Goal: Information Seeking & Learning: Check status

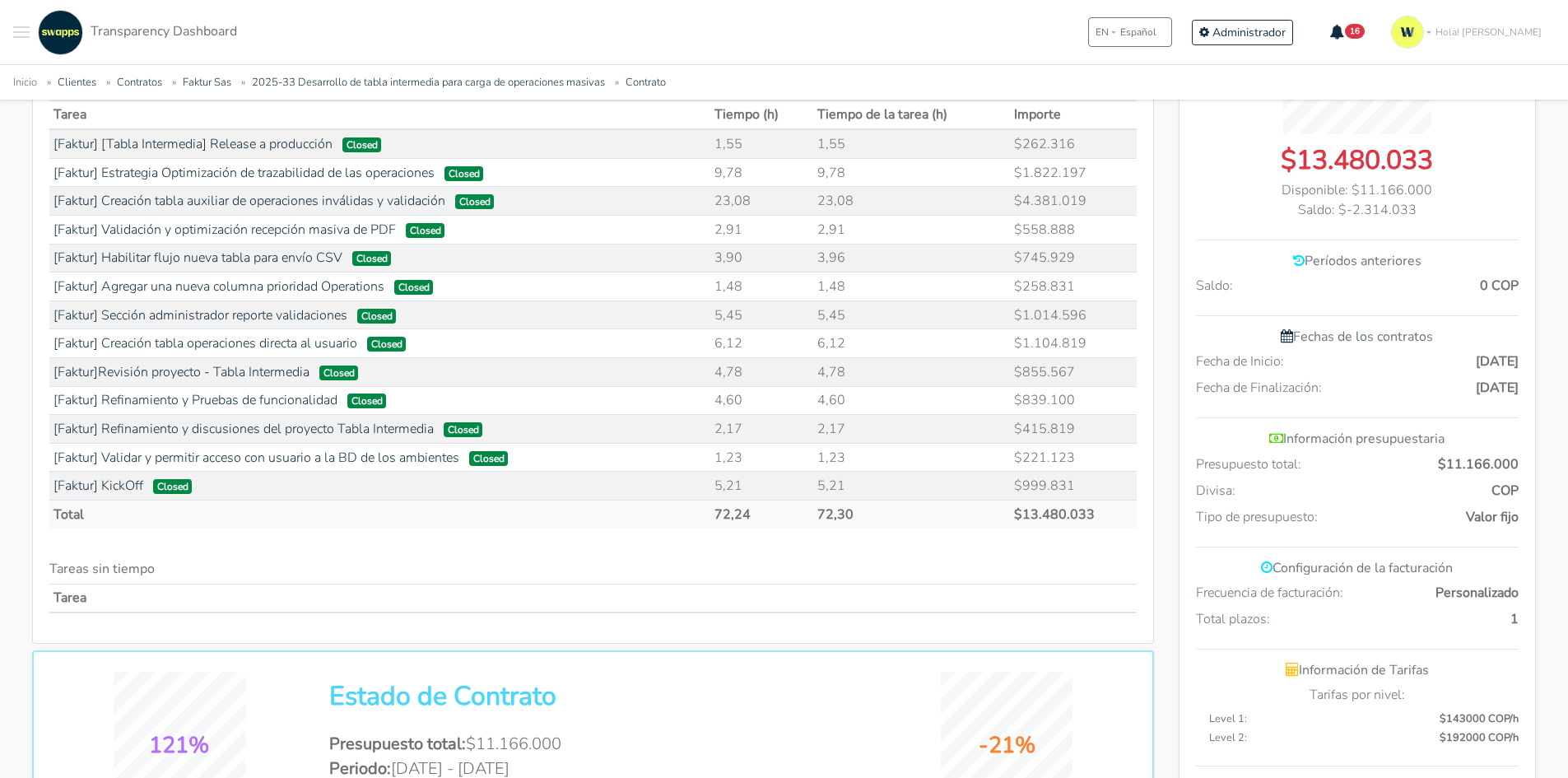
scroll to position [415, 0]
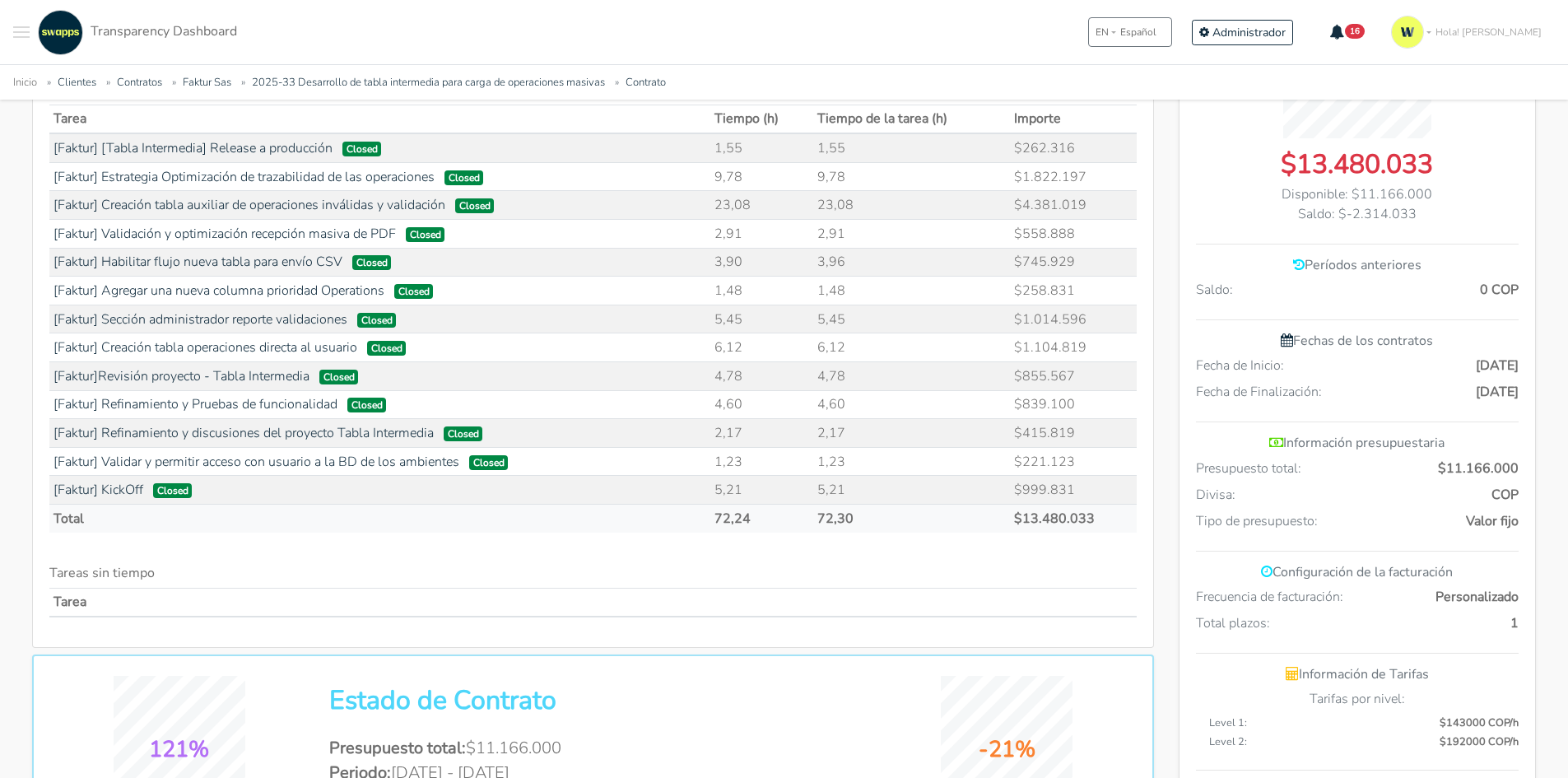
click at [10, 28] on div ".cls-1 { fill: #F15CFF; } .cls-2 { fill: #9a9a9a; } Clientes Contratos Espacios…" at bounding box center [784, 31] width 1568 height 64
click at [22, 35] on button "Toggle navigation menu" at bounding box center [21, 32] width 16 height 46
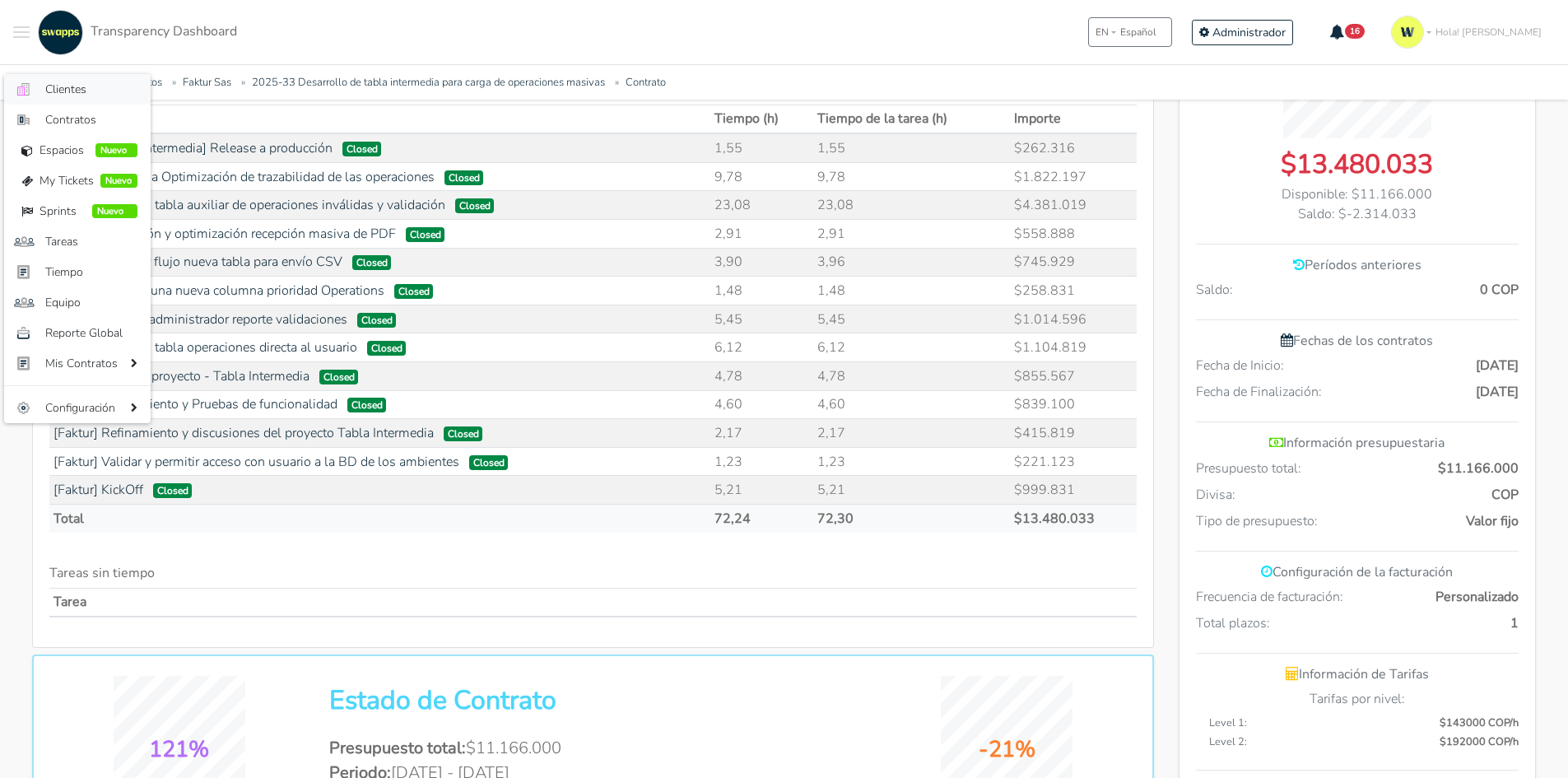
click at [58, 92] on span "Clientes" at bounding box center [91, 90] width 92 height 17
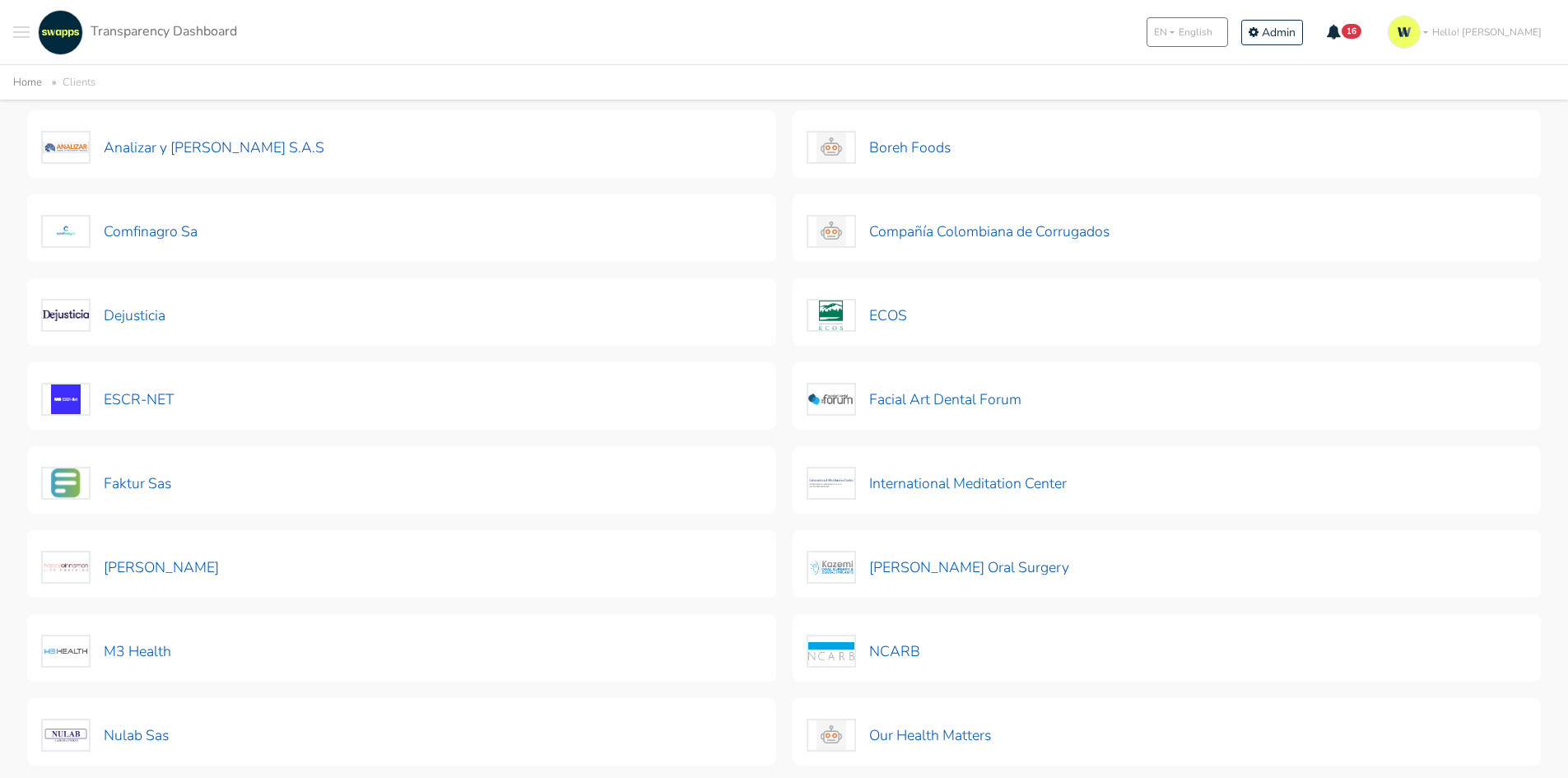
scroll to position [165, 0]
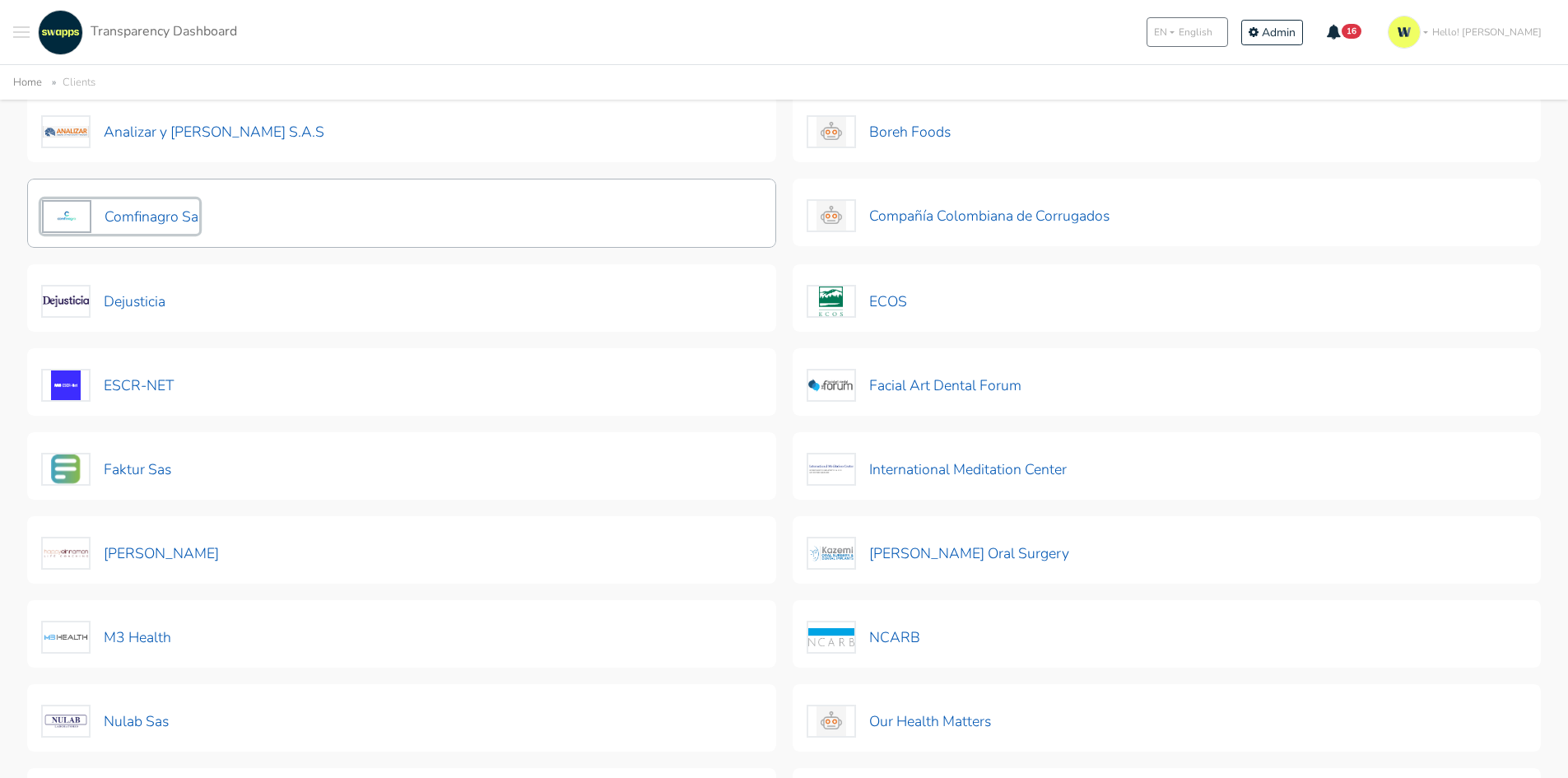
click at [161, 215] on button "Comfinagro Sa" at bounding box center [120, 216] width 158 height 34
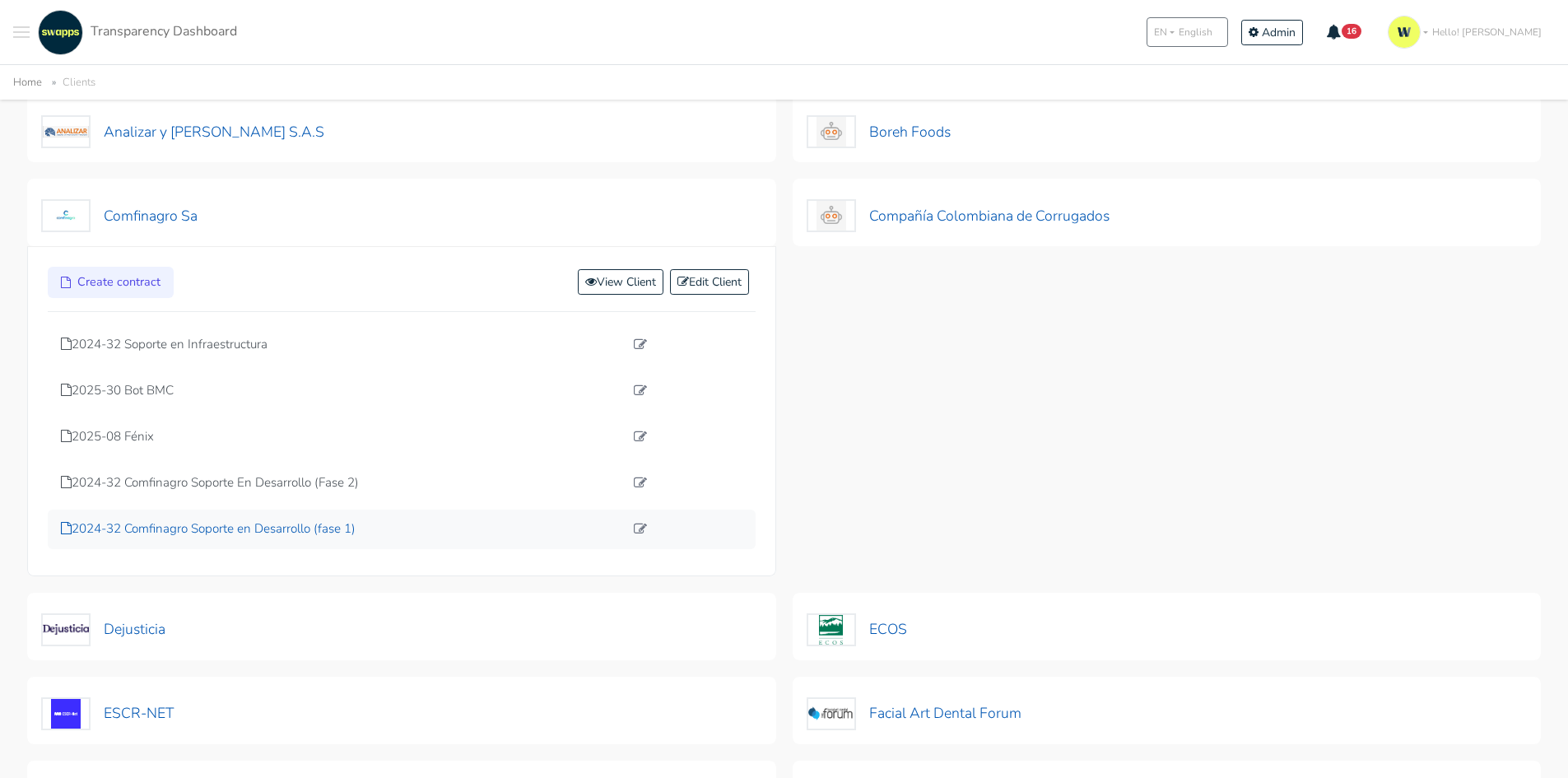
click at [286, 528] on p "2024-32 Comfinagro Soporte en Desarrollo (fase 1)" at bounding box center [342, 529] width 563 height 19
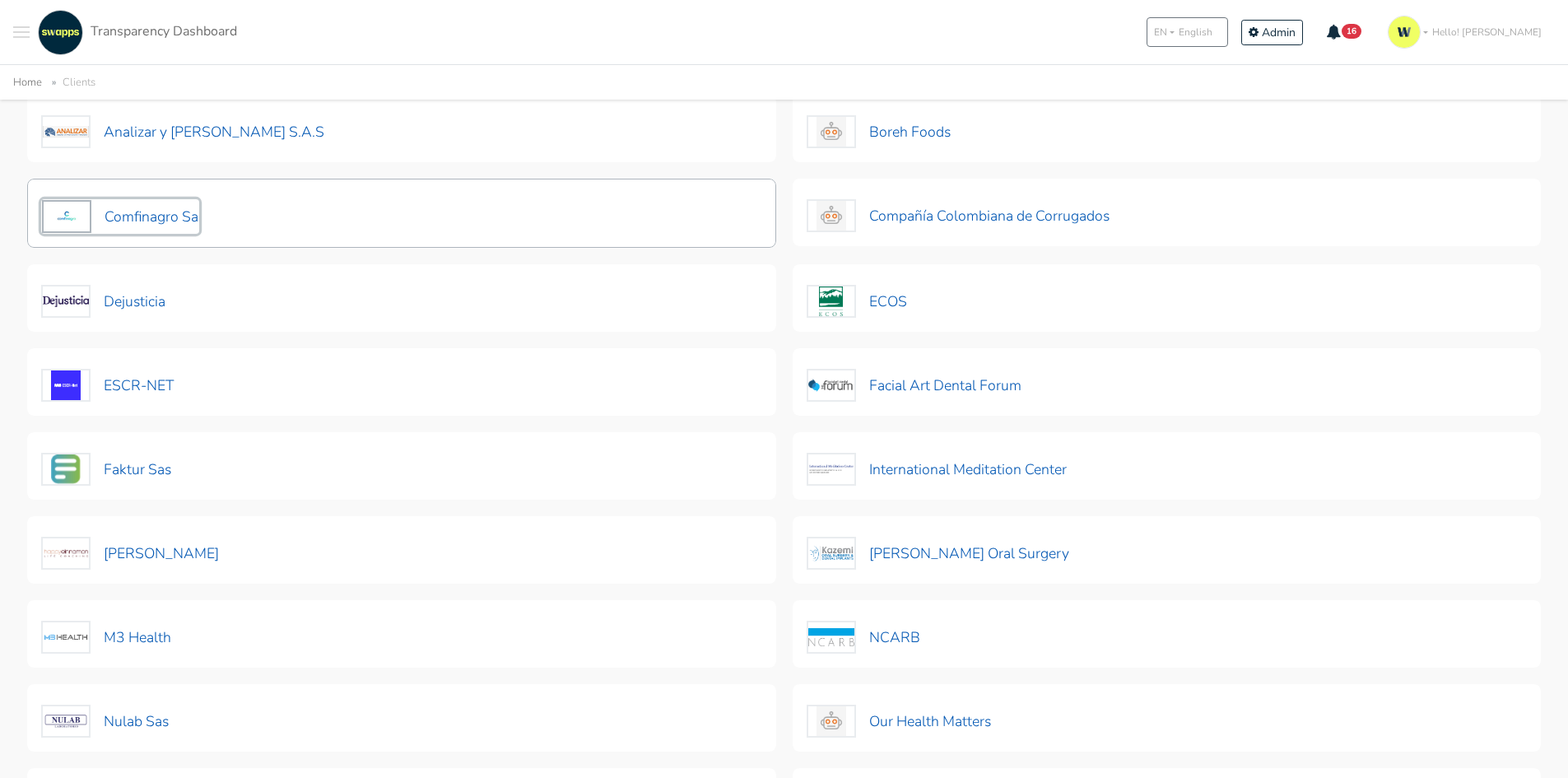
click at [94, 209] on button "Comfinagro Sa" at bounding box center [120, 216] width 158 height 34
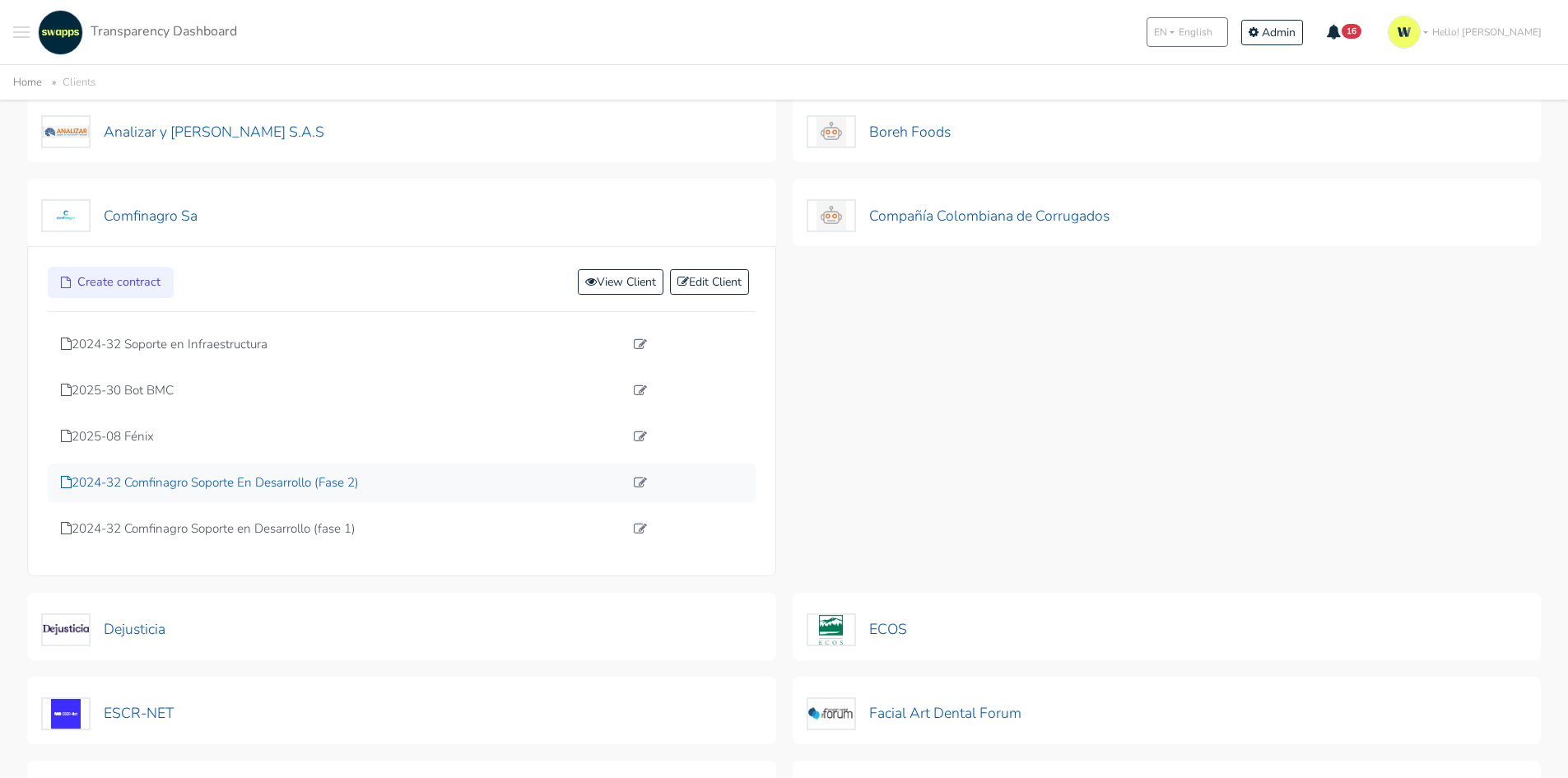
click at [201, 489] on p "2024-32 Comfinagro Soporte En Desarrollo (Fase 2)" at bounding box center [342, 483] width 563 height 19
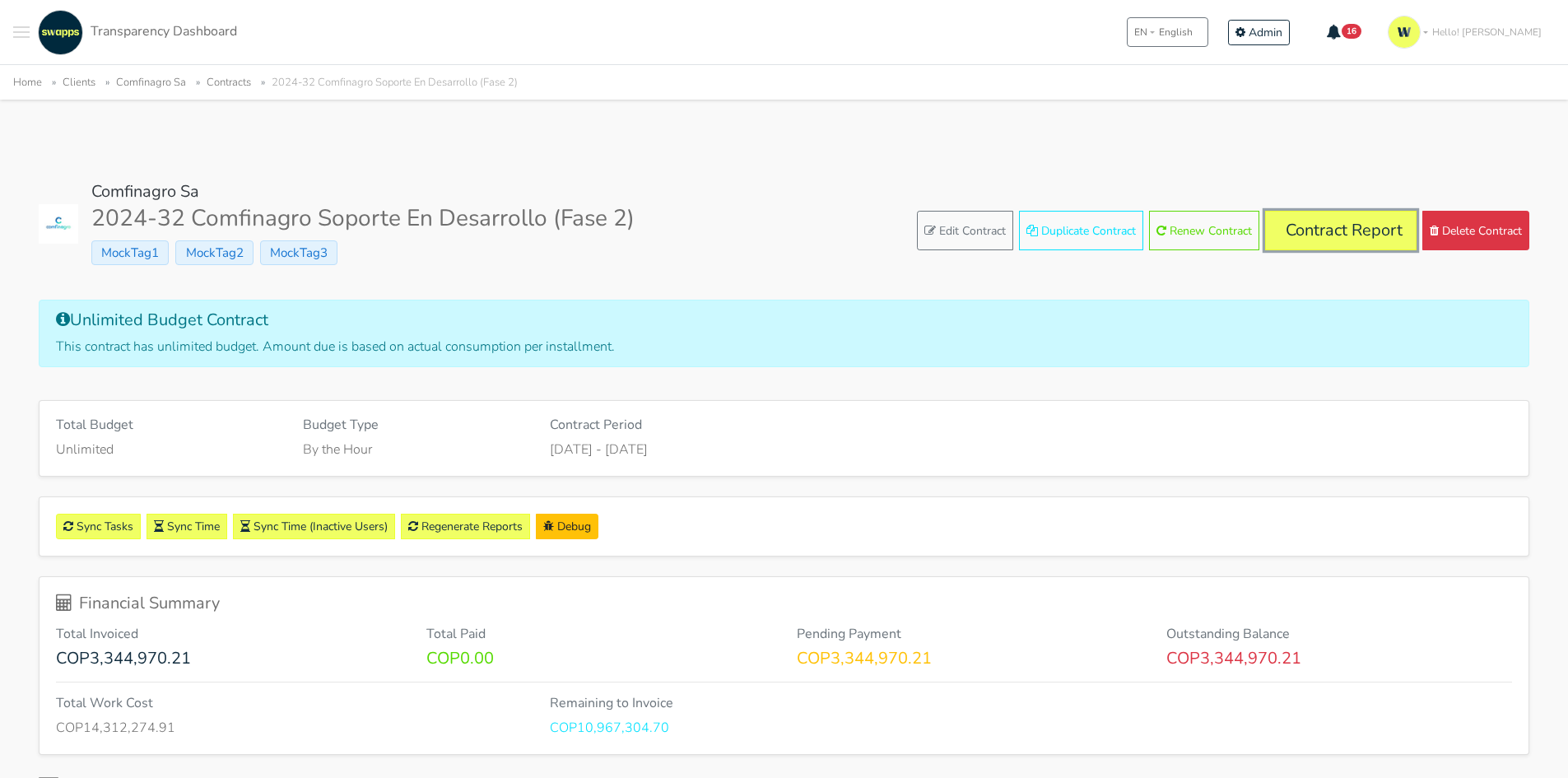
click at [1309, 230] on link "Contract Report" at bounding box center [1340, 229] width 151 height 39
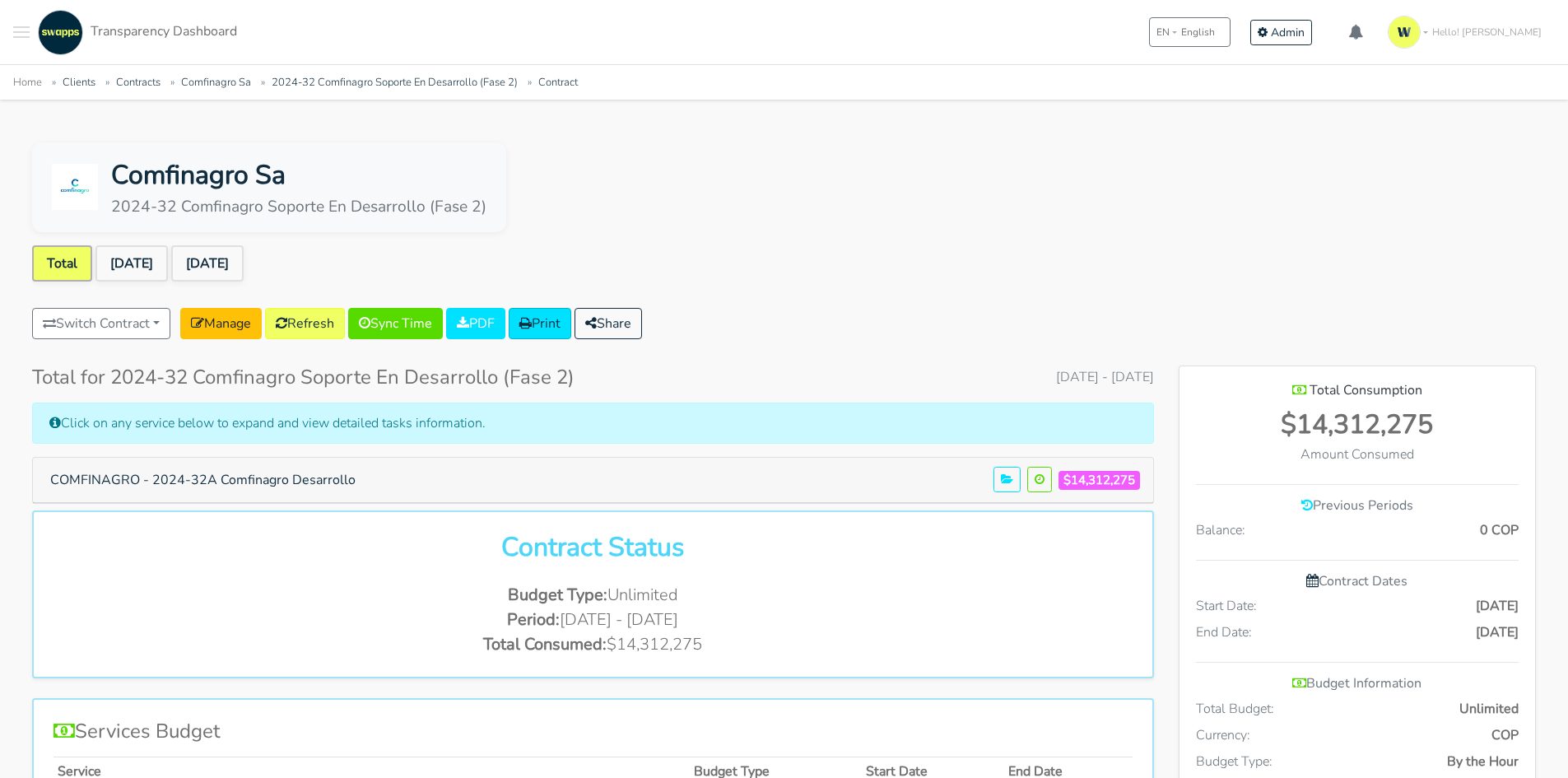
scroll to position [893, 356]
click at [121, 264] on link "[DATE]" at bounding box center [131, 264] width 72 height 36
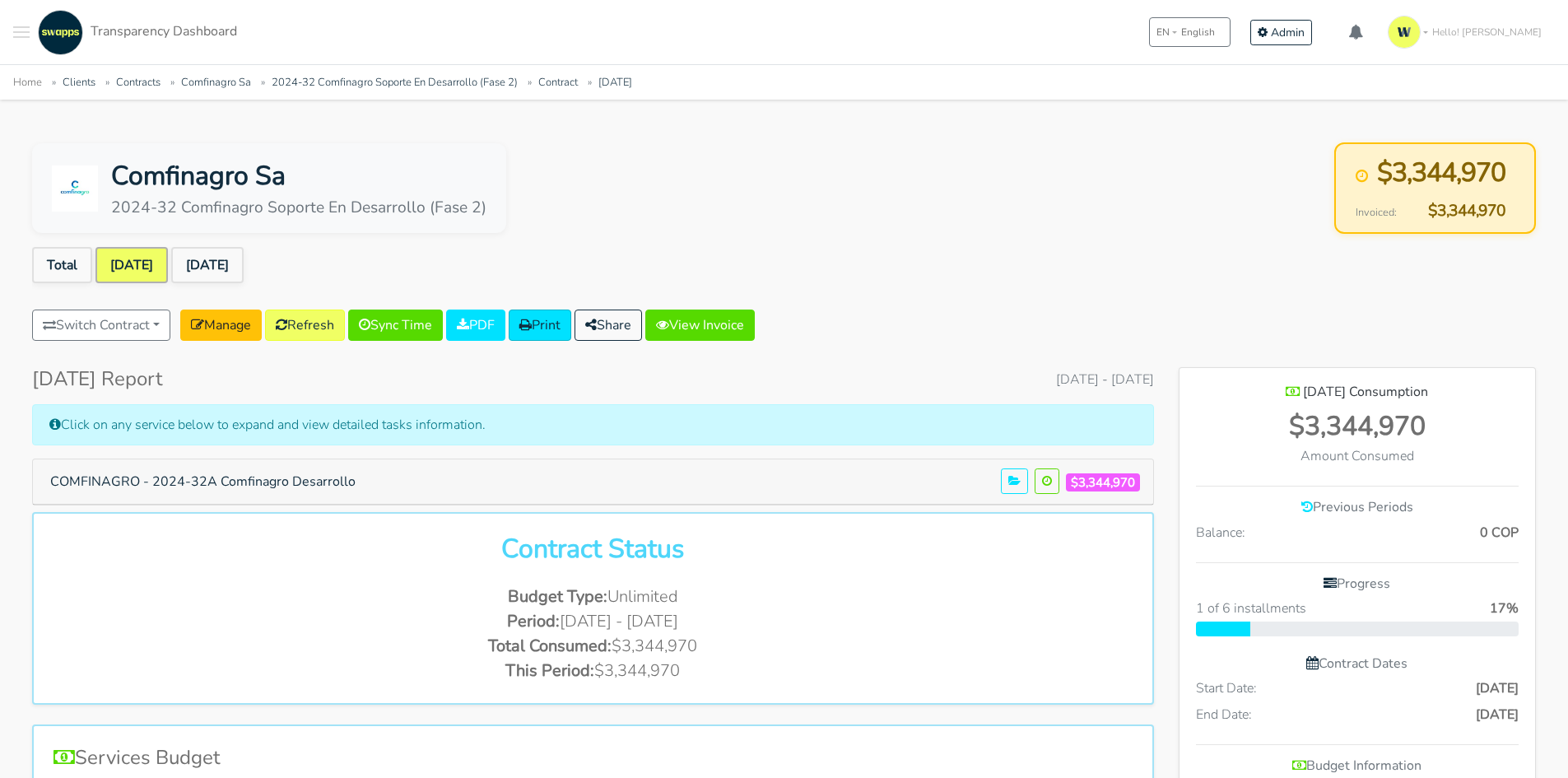
scroll to position [973, 356]
click at [228, 258] on link "[DATE]" at bounding box center [208, 265] width 72 height 36
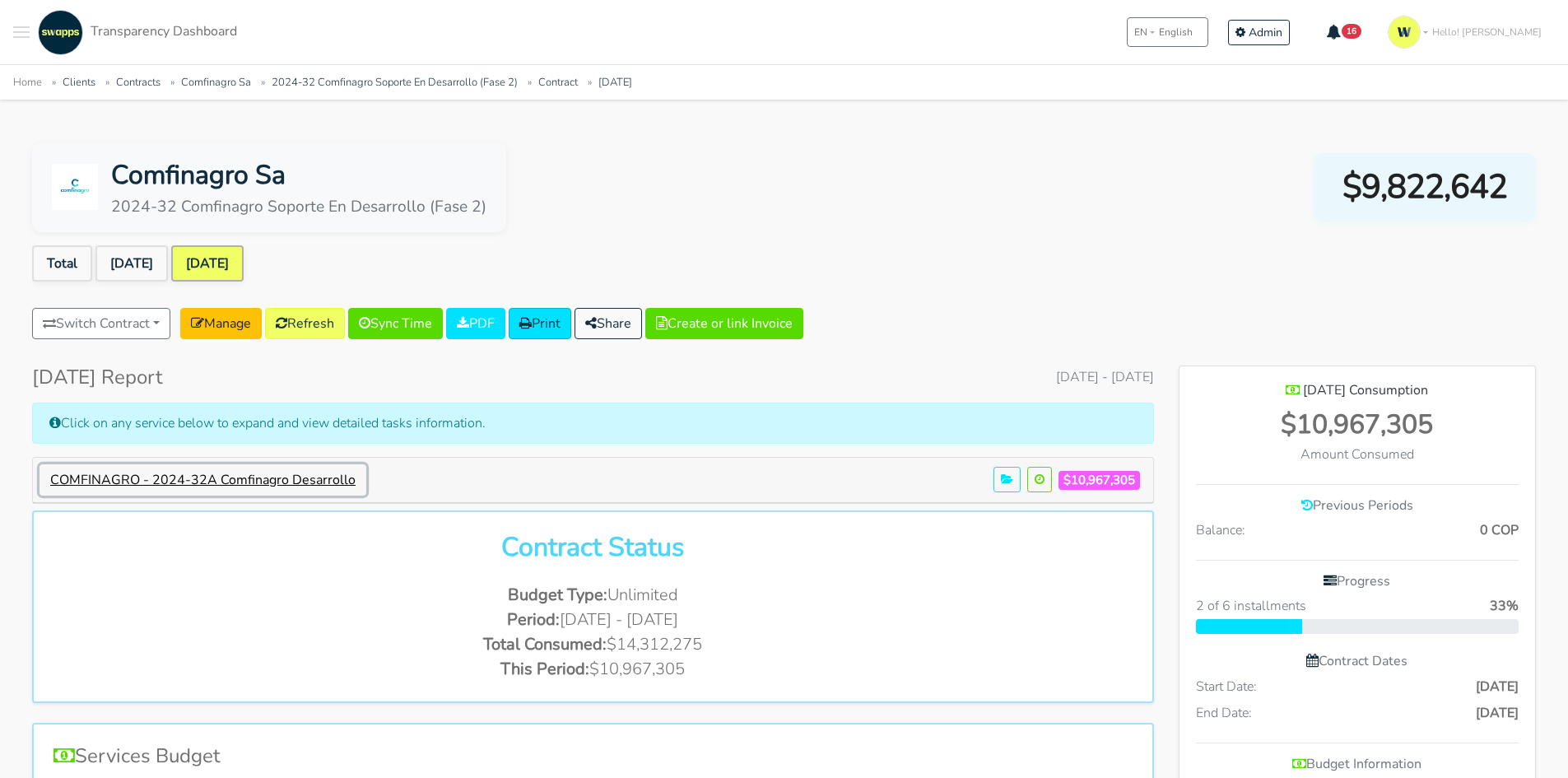
click at [153, 482] on button "COMFINAGRO - 2024-32A Comfinagro Desarrollo" at bounding box center [202, 479] width 327 height 31
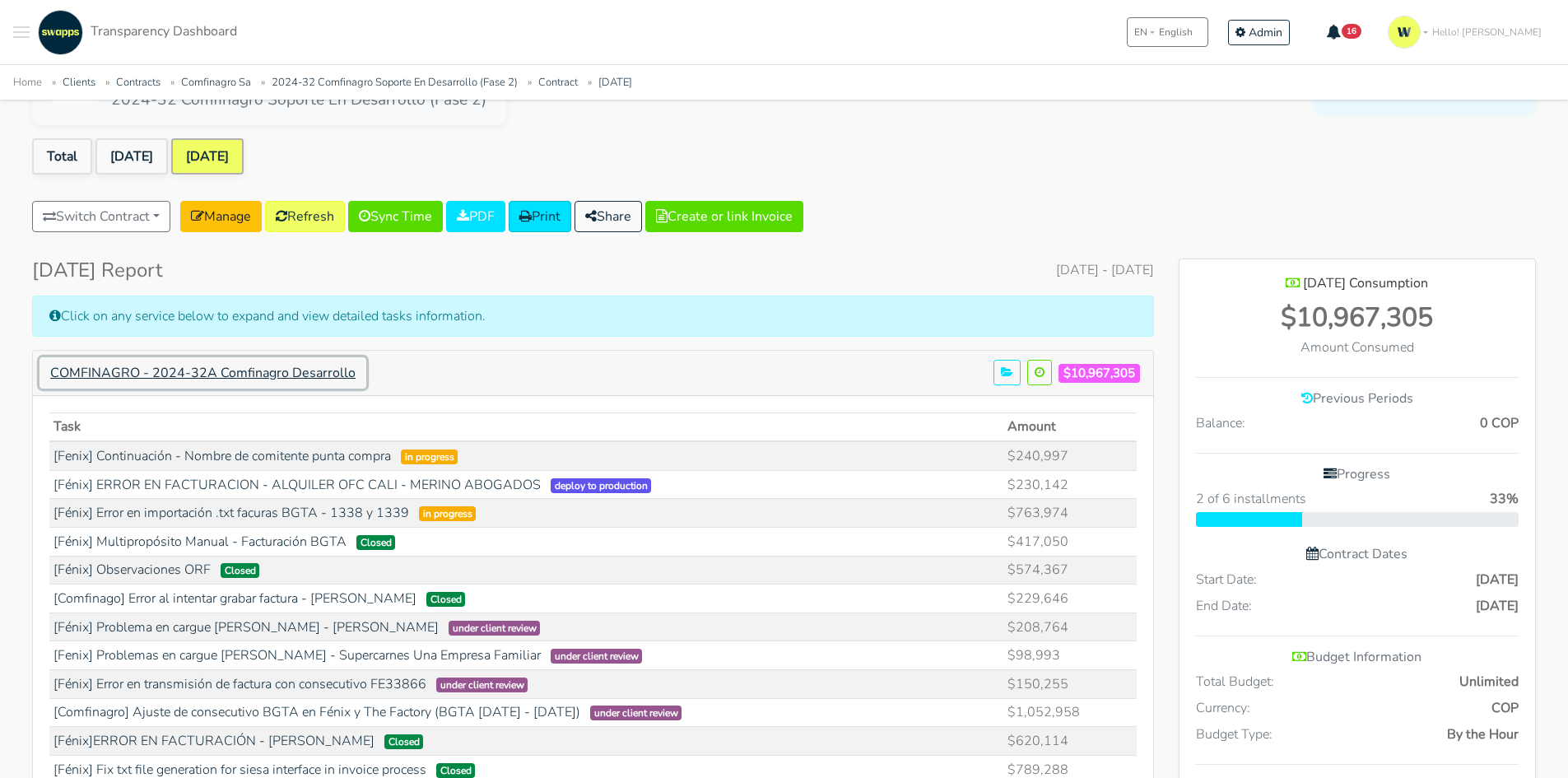
scroll to position [82, 0]
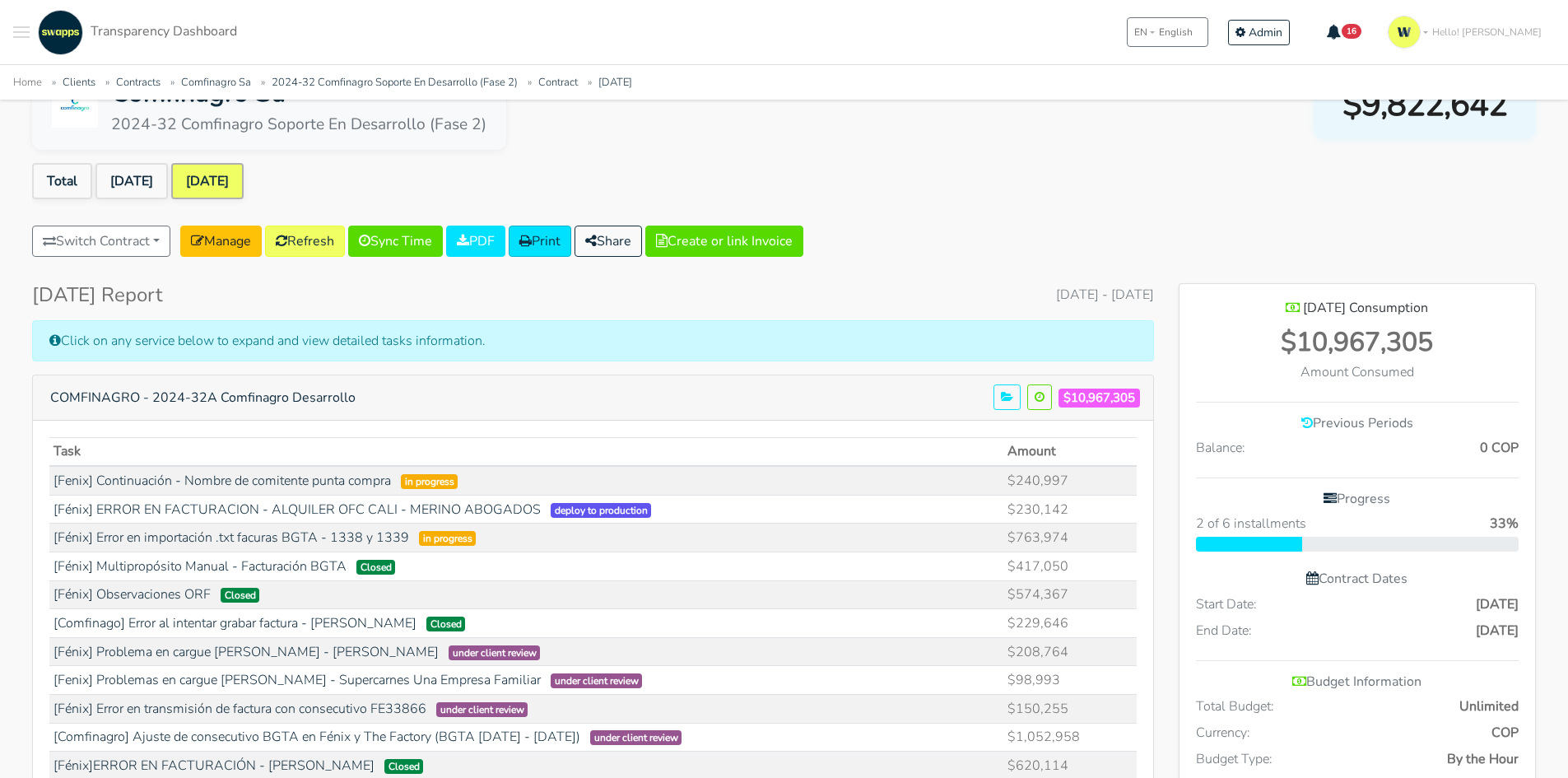
click at [314, 239] on link "Refresh" at bounding box center [305, 241] width 80 height 31
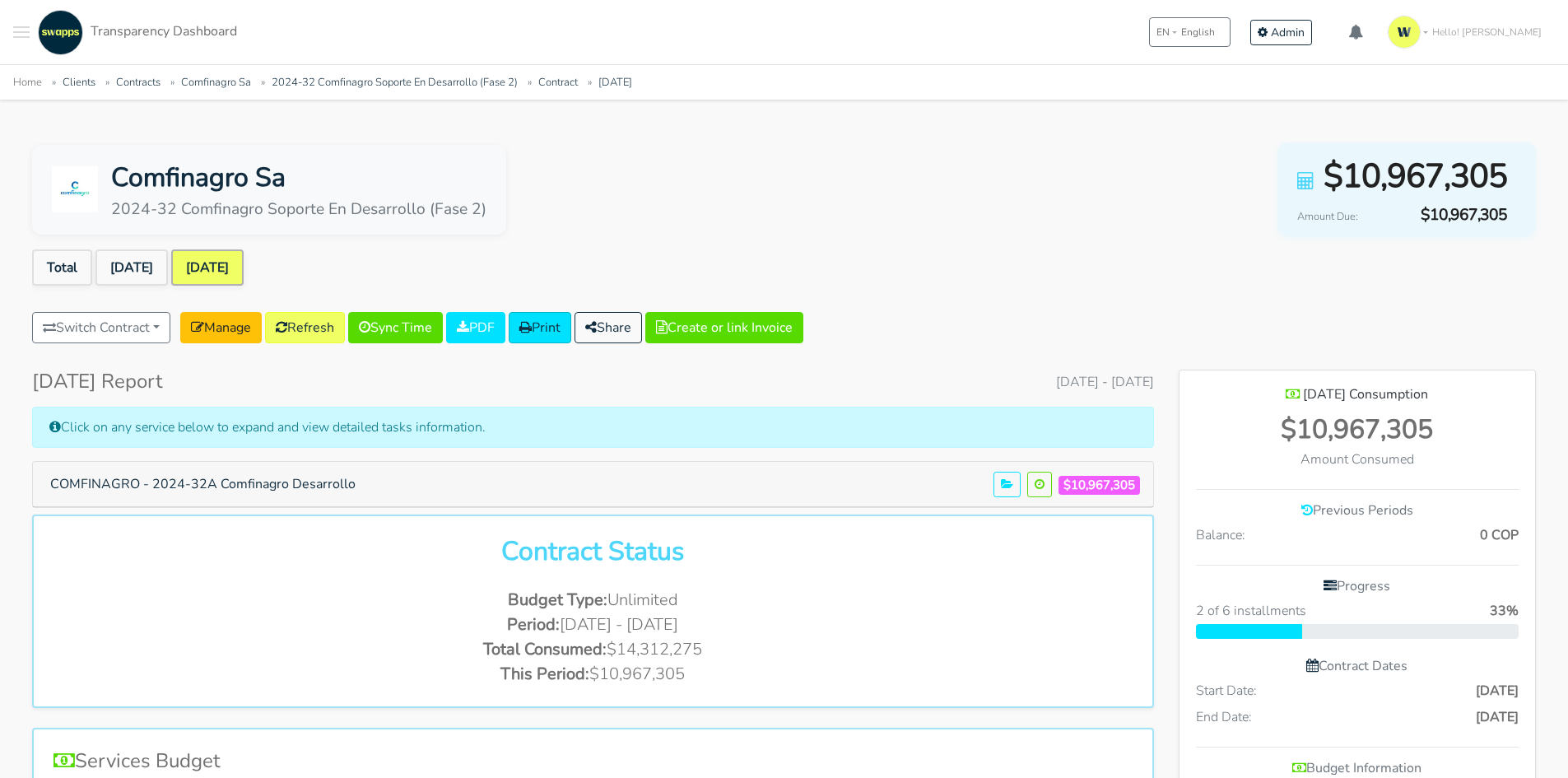
scroll to position [973, 356]
click at [303, 469] on button "COMFINAGRO - 2024-32A Comfinagro Desarrollo" at bounding box center [202, 484] width 327 height 31
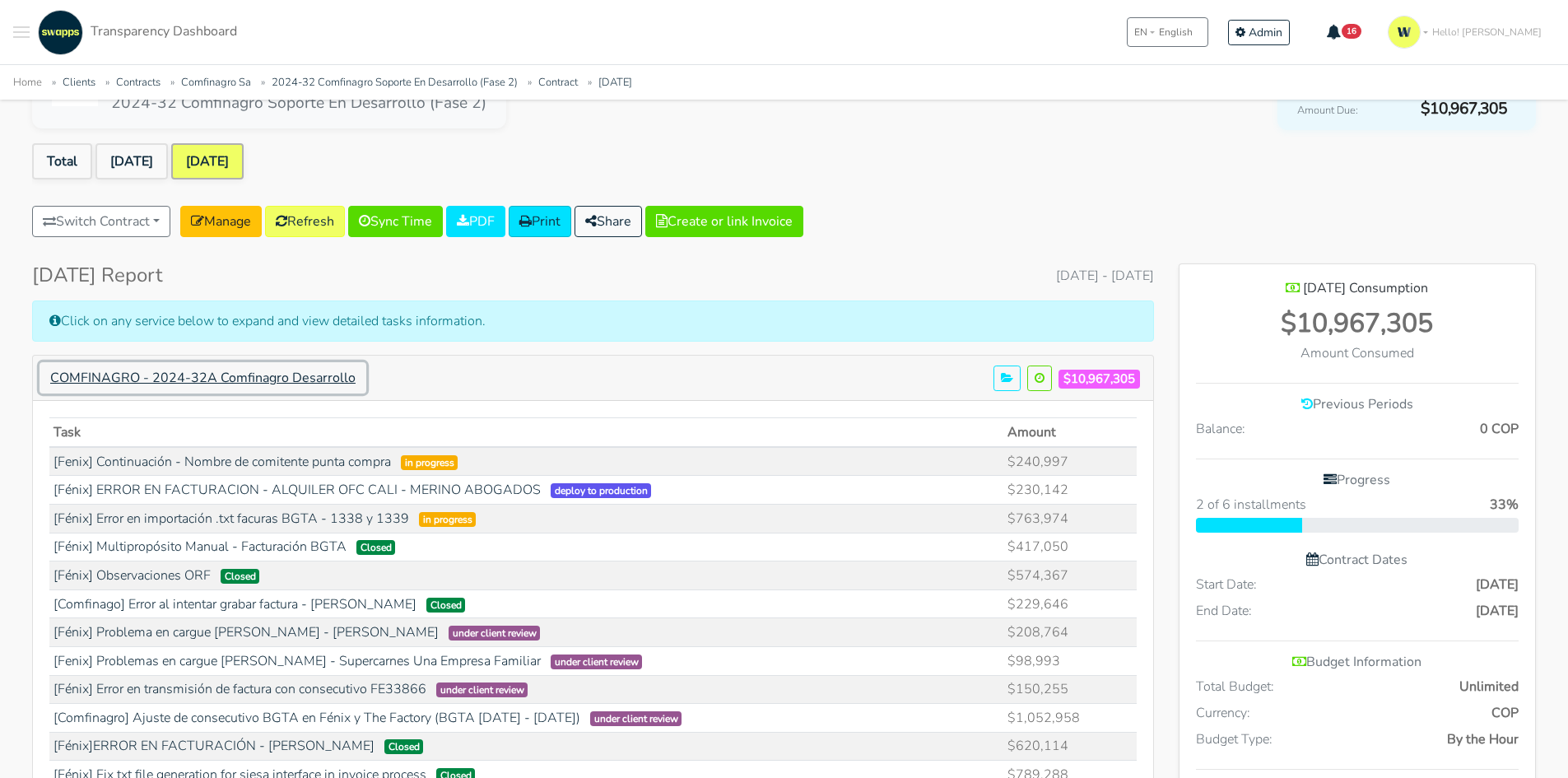
scroll to position [0, 0]
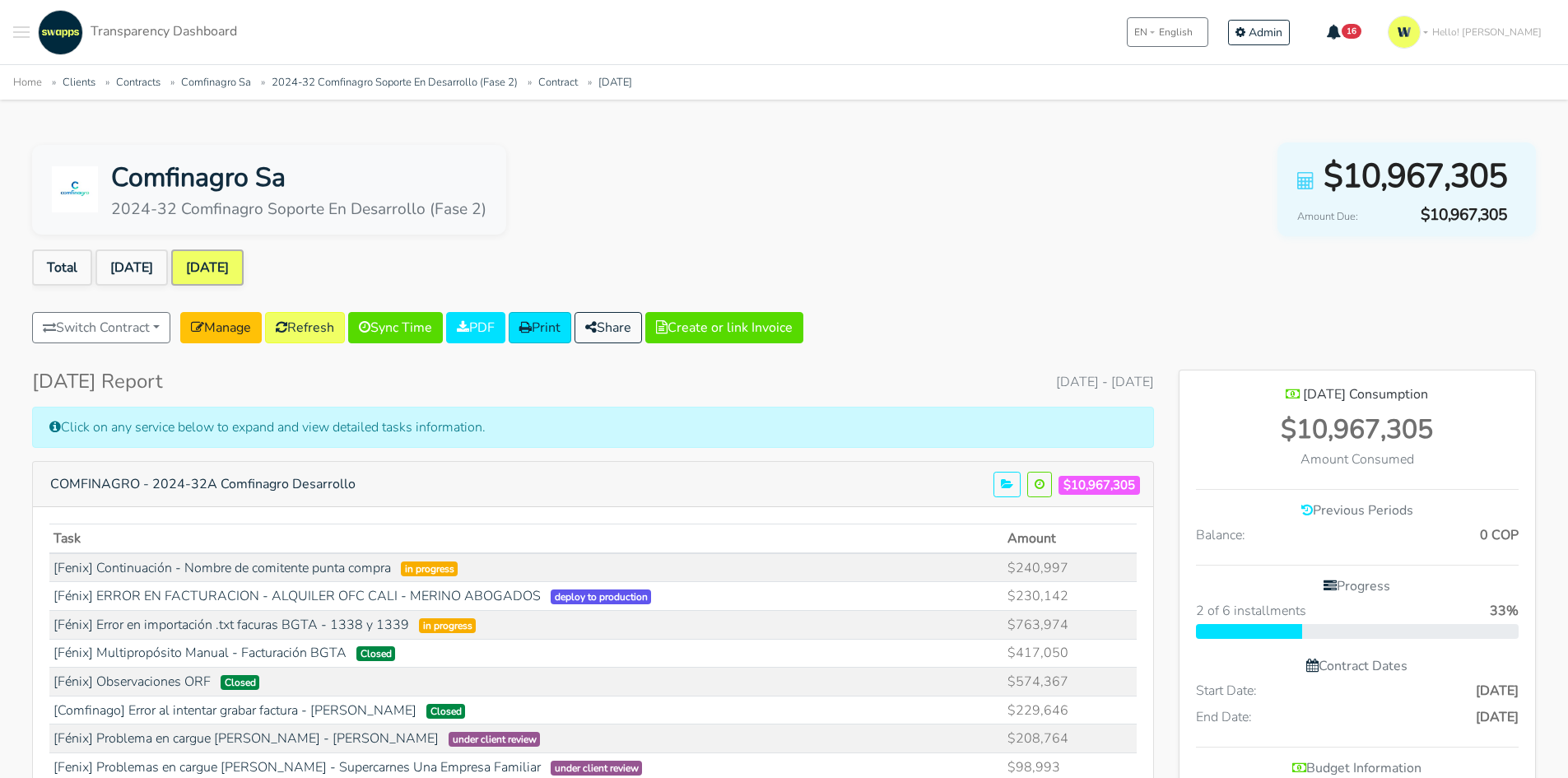
click at [1369, 179] on span "$10,967,305" at bounding box center [1416, 176] width 184 height 50
click at [459, 208] on div "2024-32 Comfinagro Soporte En Desarrollo (Fase 2)" at bounding box center [299, 209] width 375 height 24
click at [513, 264] on ul "Total Jul 2025 Aug 2025" at bounding box center [784, 270] width 1504 height 43
click at [911, 202] on div "Comfinagro Sa 2024-32 Comfinagro Soporte En Desarrollo (Fase 2) $10,967,305 Amo…" at bounding box center [784, 190] width 1504 height 94
click at [22, 28] on span "Toggle navigation menu" at bounding box center [21, 28] width 16 height 2
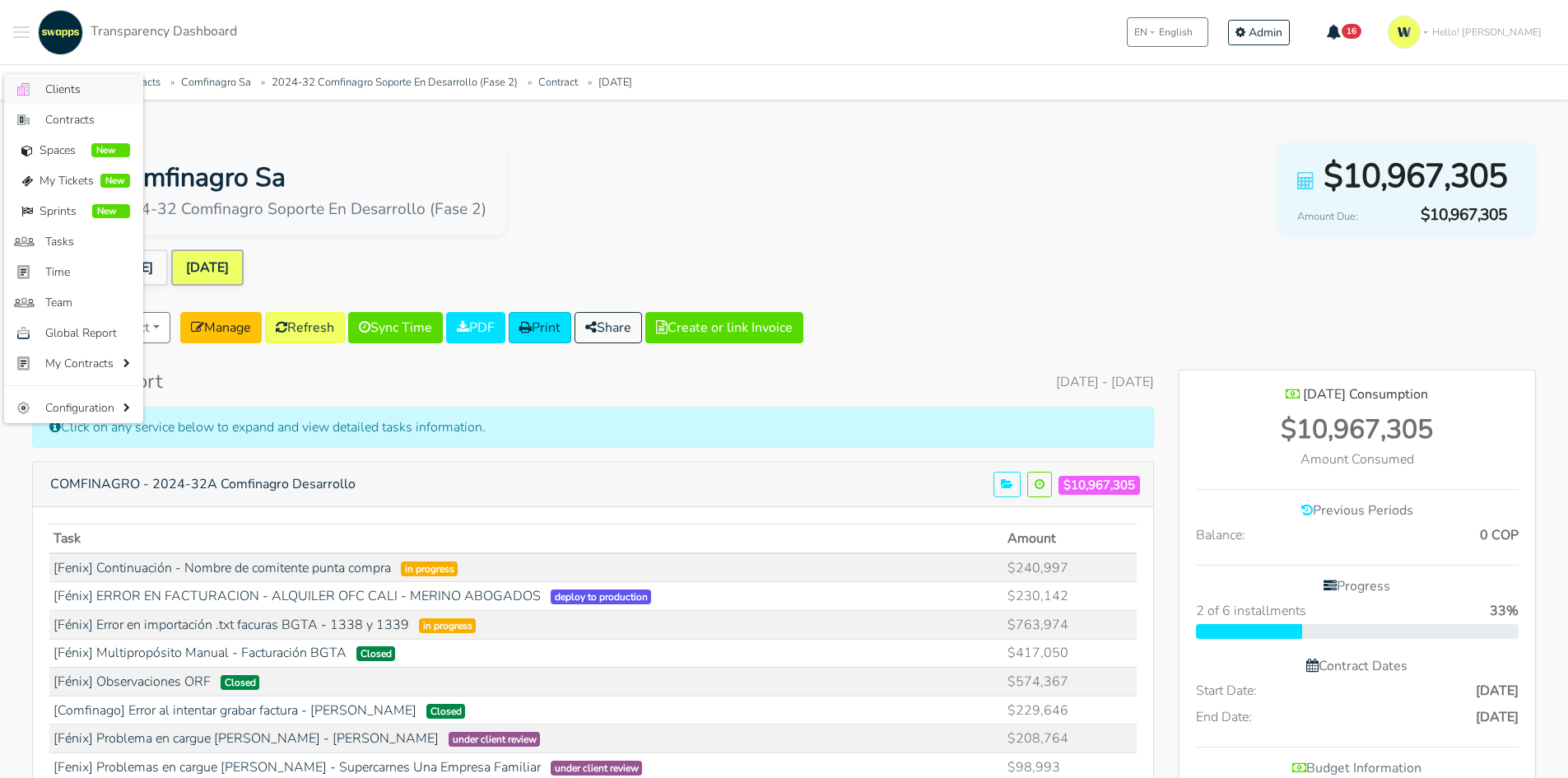
click at [90, 88] on span "Clients" at bounding box center [88, 90] width 85 height 17
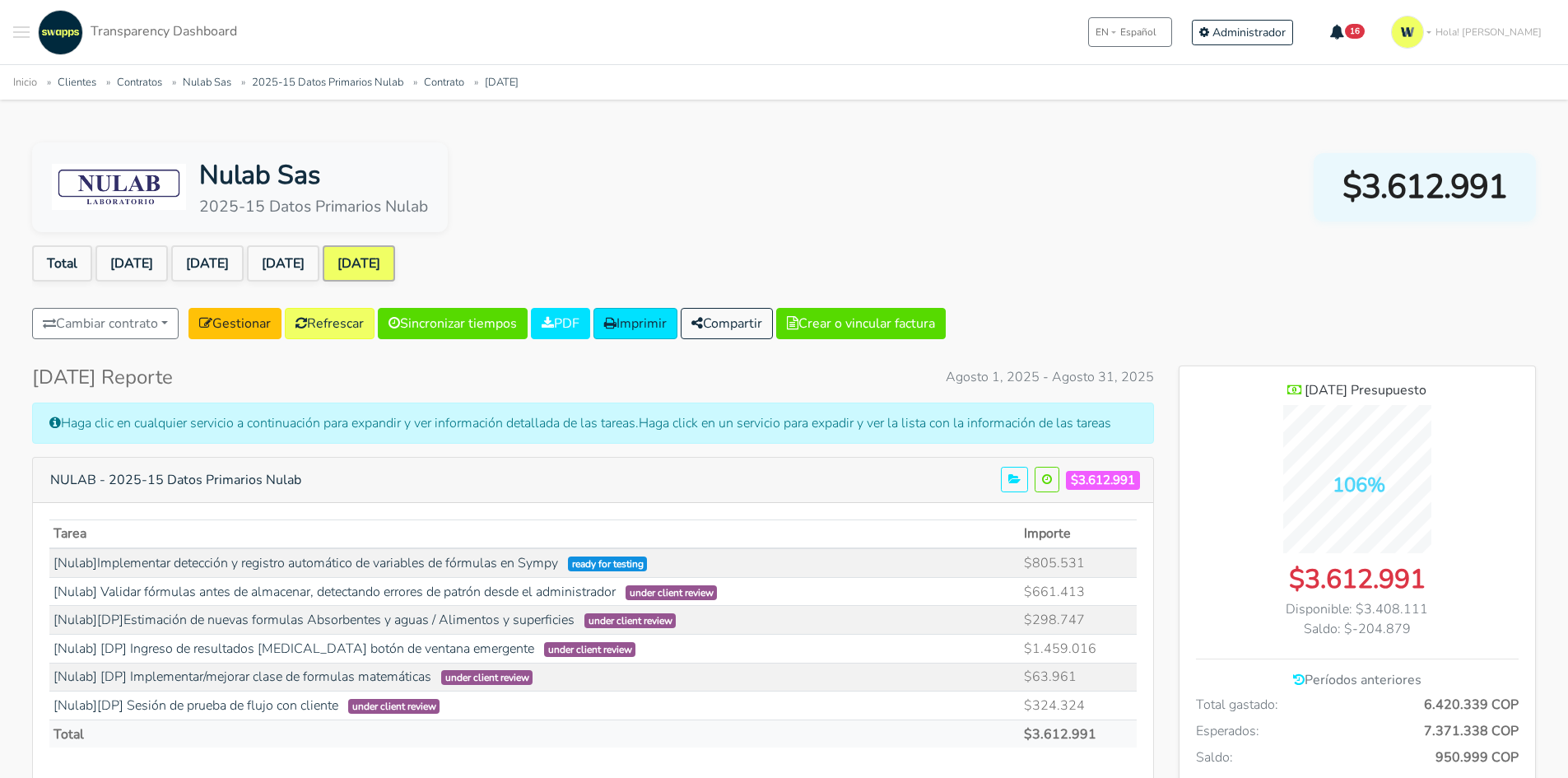
scroll to position [1282, 356]
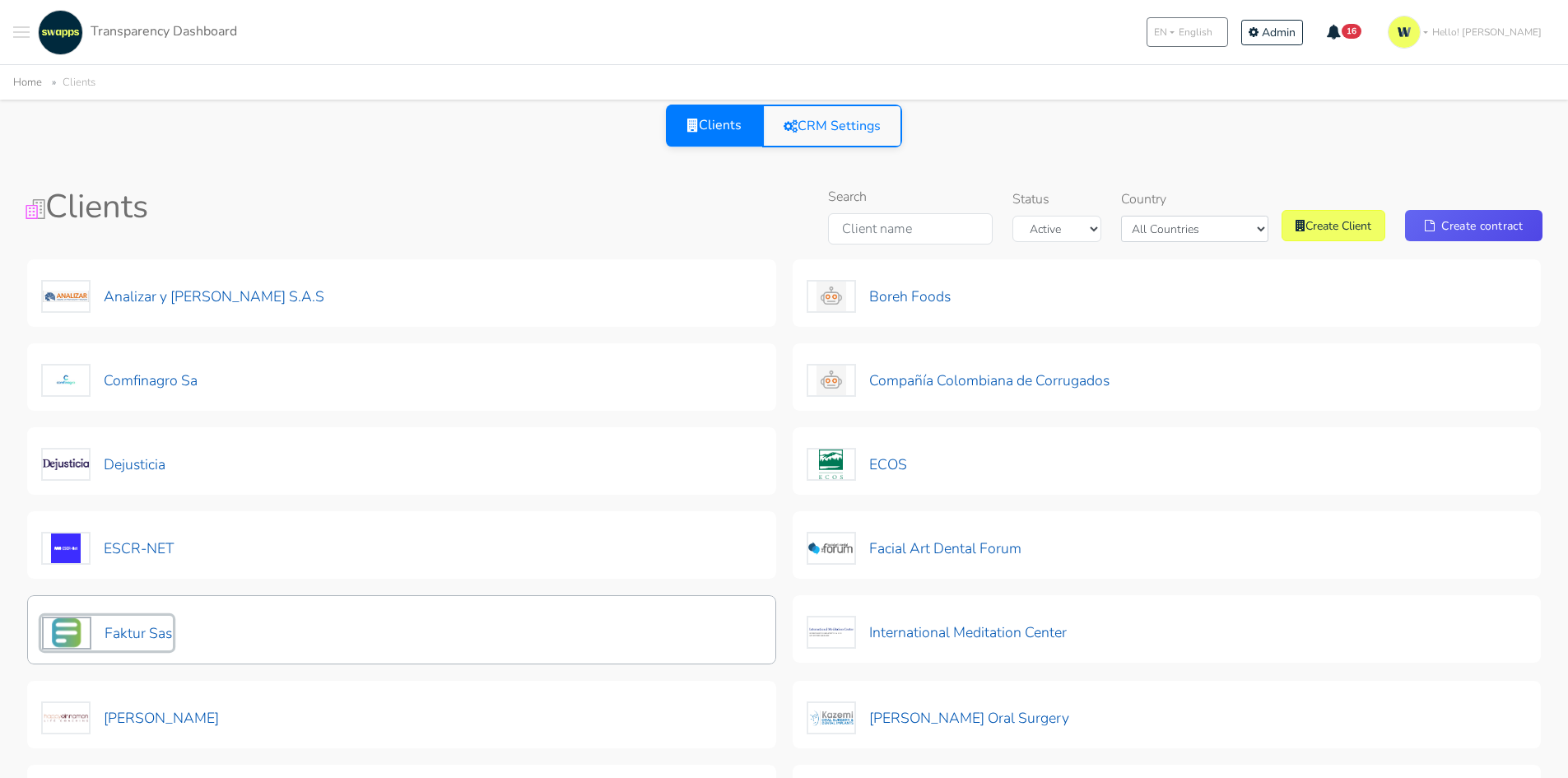
click at [125, 630] on button "Faktur Sas" at bounding box center [107, 632] width 131 height 34
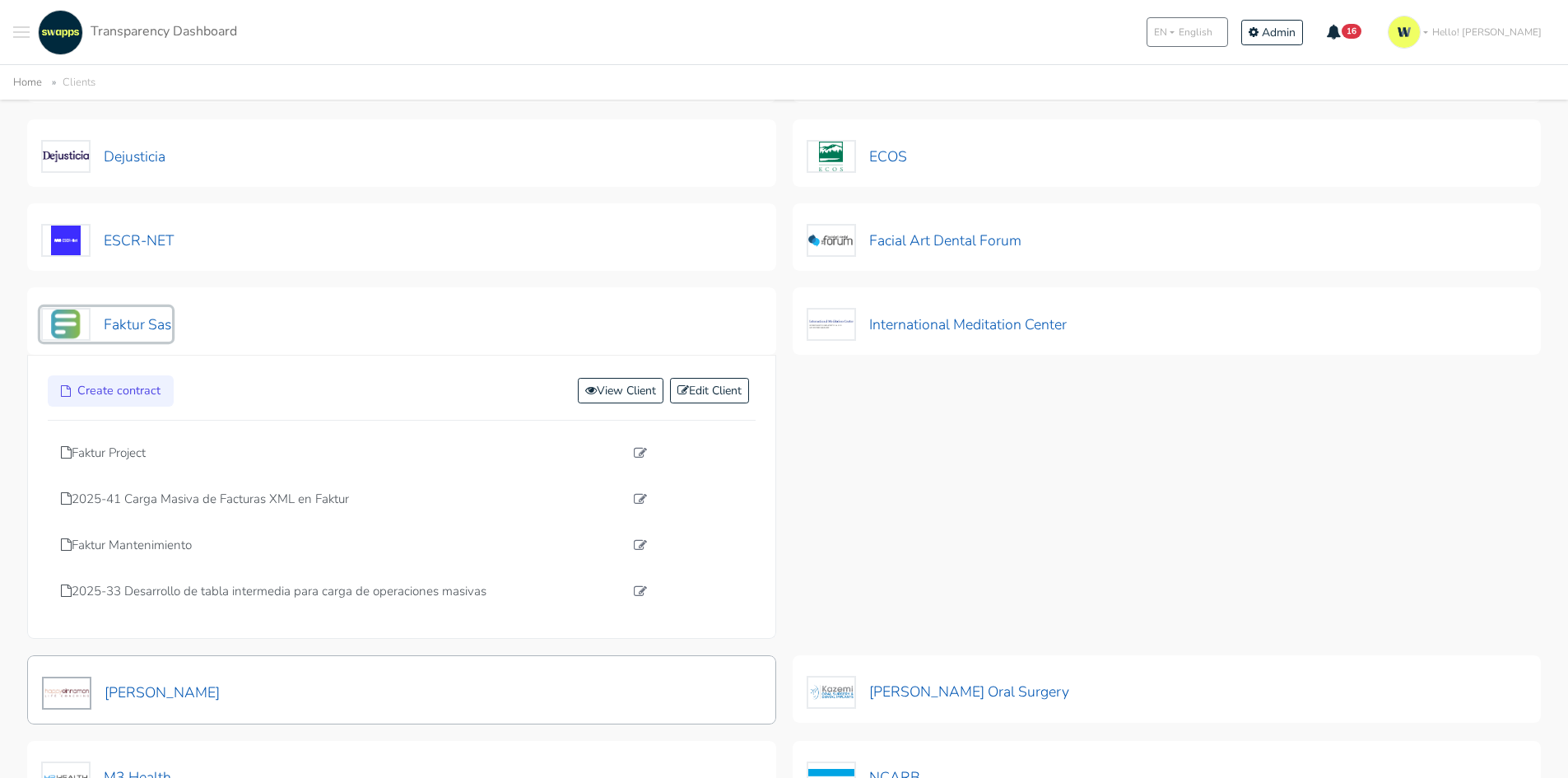
scroll to position [329, 0]
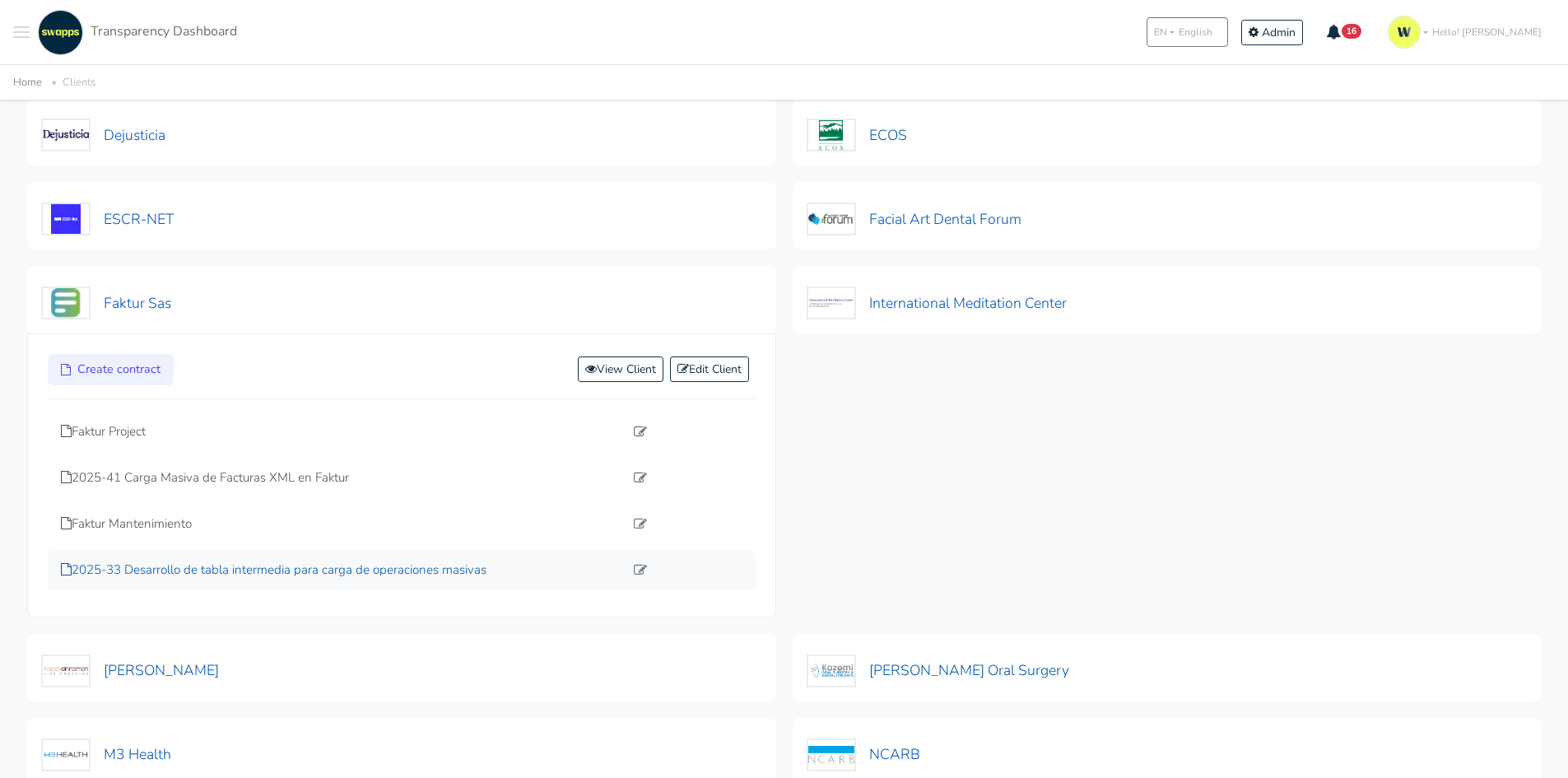
click at [274, 574] on p "2025-33 Desarrollo de tabla intermedia para carga de operaciones masivas" at bounding box center [342, 570] width 563 height 19
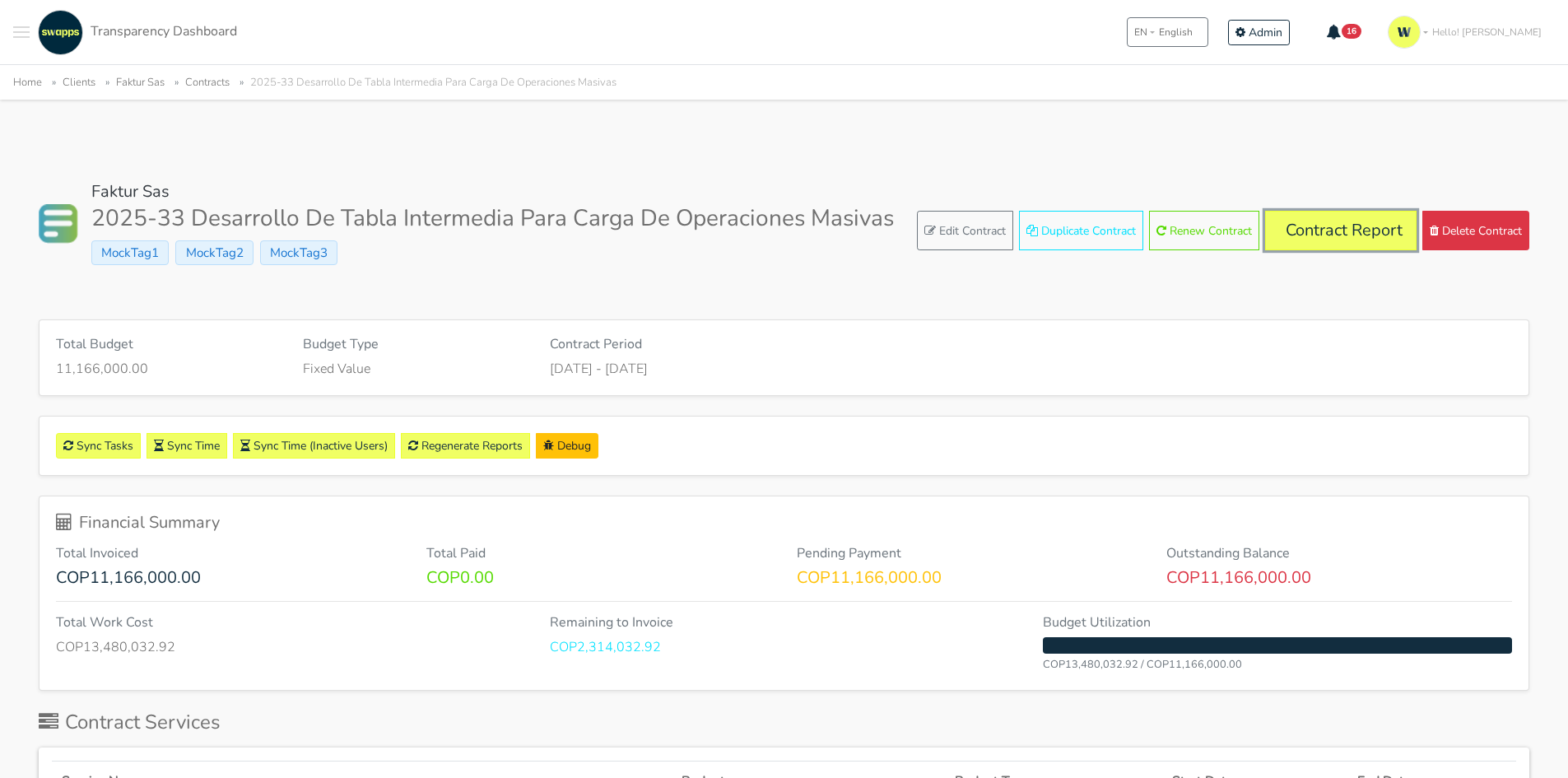
click at [1326, 227] on link "Contract Report" at bounding box center [1340, 229] width 151 height 39
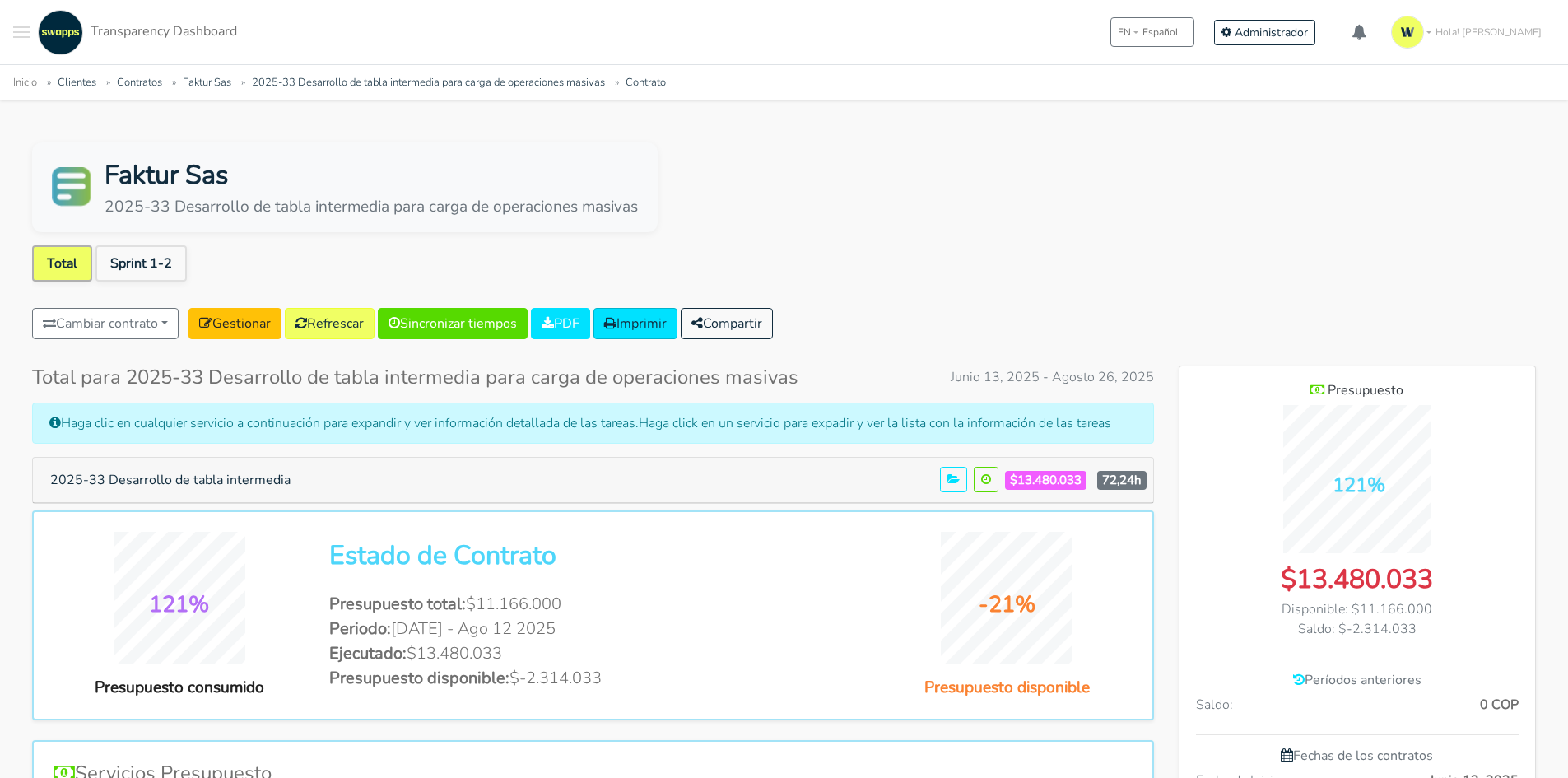
scroll to position [1185, 356]
click at [238, 491] on button "2025-33 Desarrollo de tabla intermedia" at bounding box center [170, 479] width 262 height 31
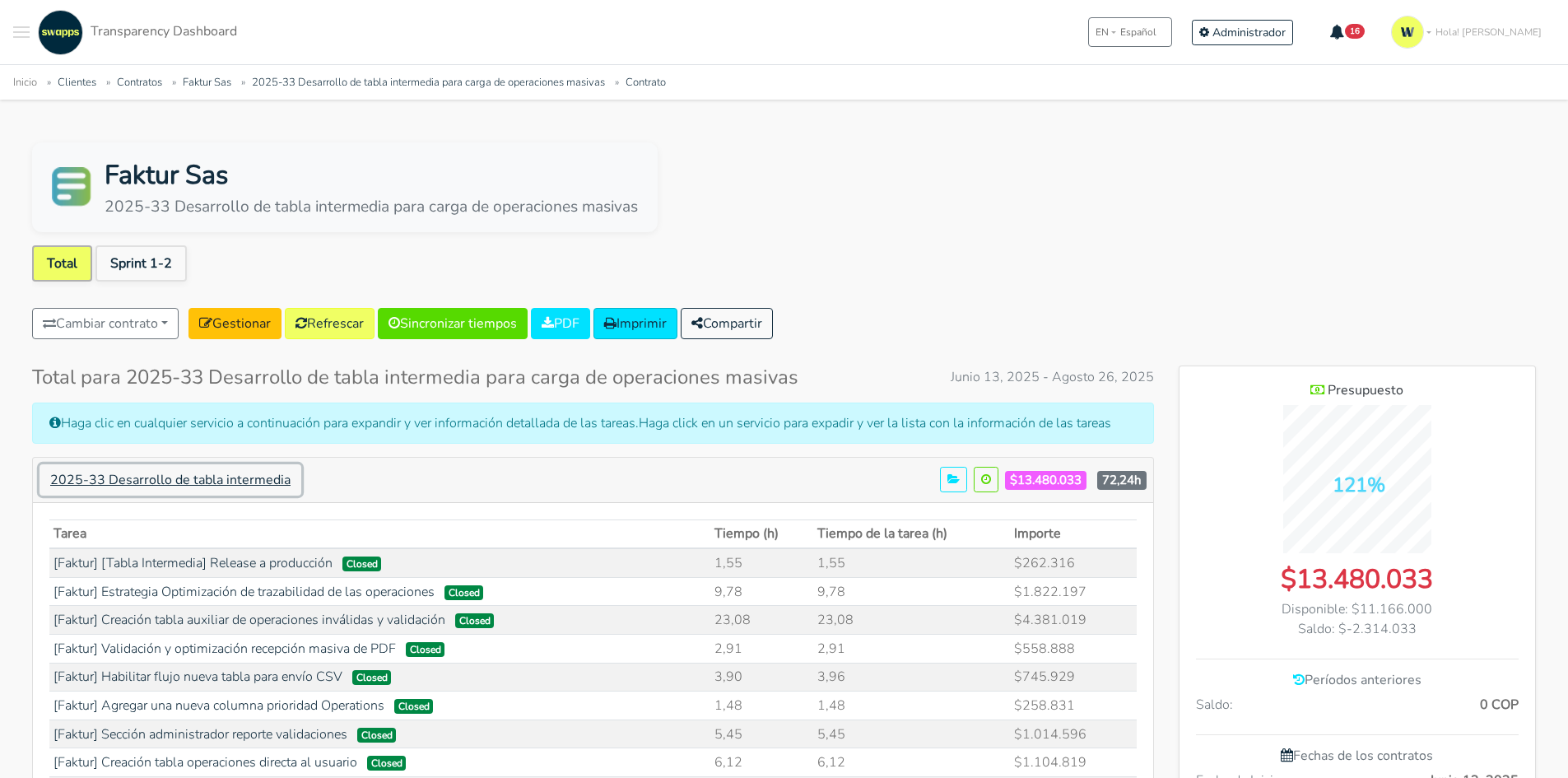
scroll to position [1468, 356]
click at [992, 481] on link at bounding box center [986, 479] width 25 height 26
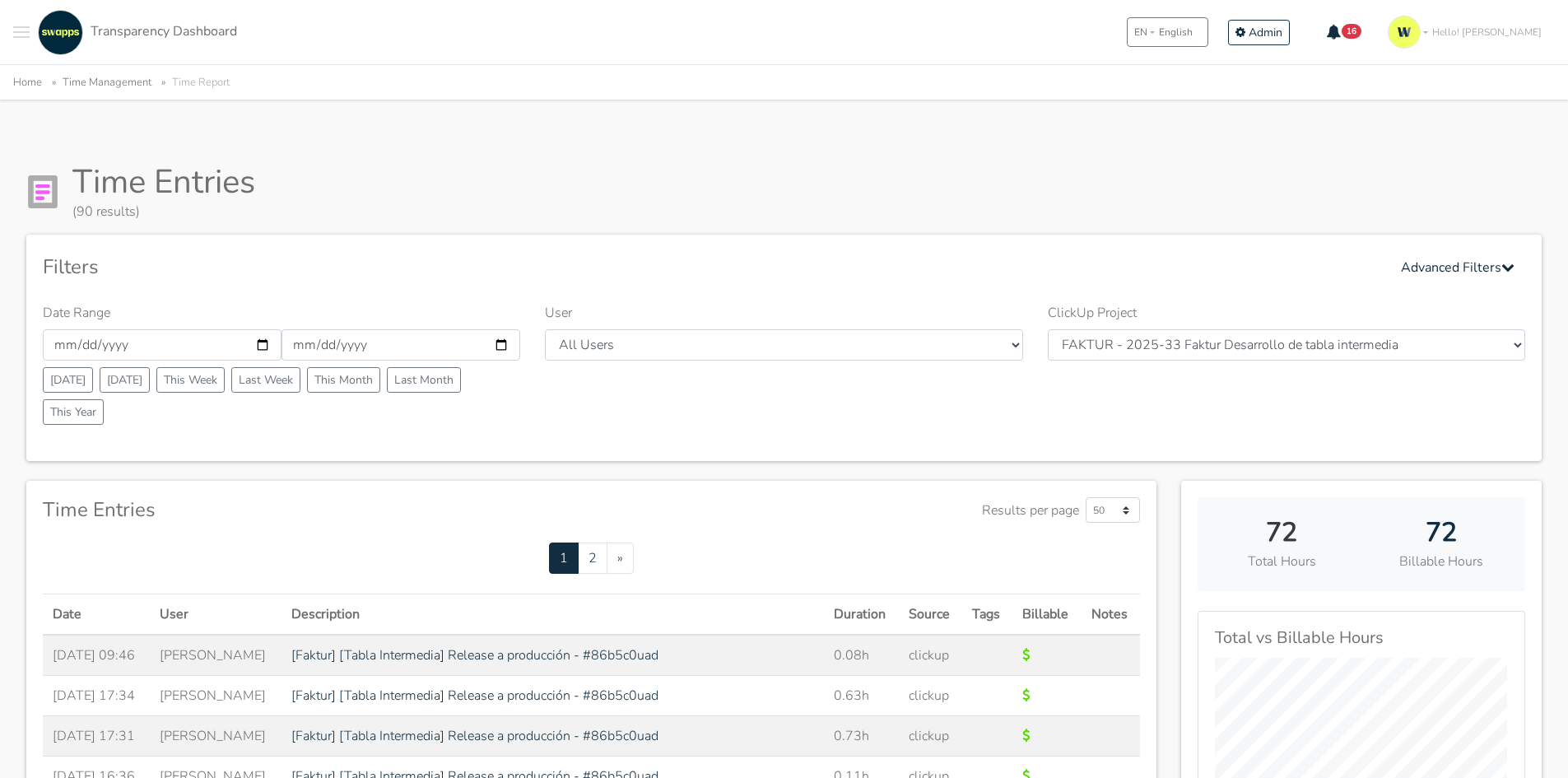
scroll to position [165, 0]
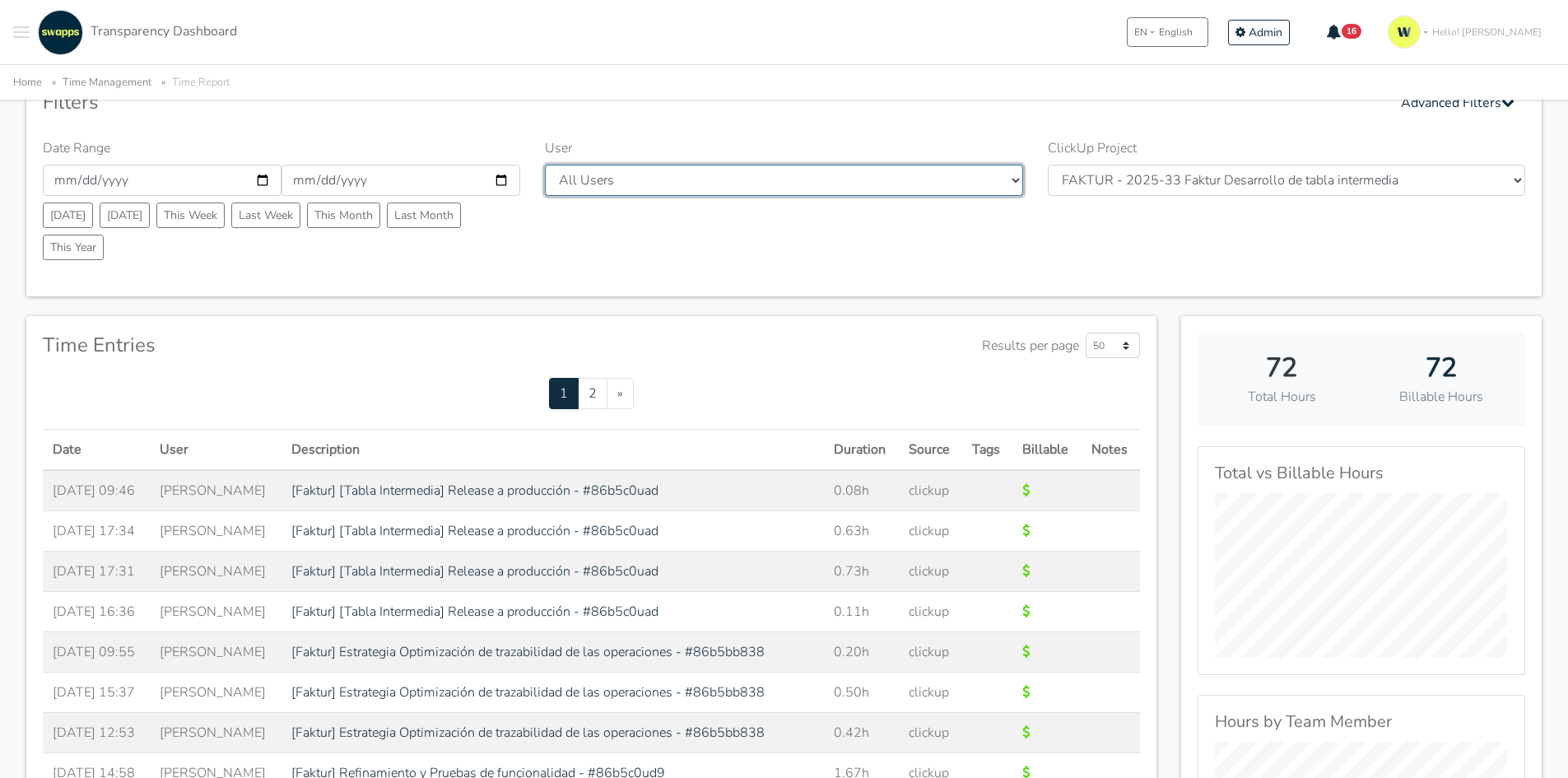
click at [731, 185] on select "All Users [PERSON_NAME] [PERSON_NAME] [GEOGRAPHIC_DATA] Swapps Tech [PERSON_NAM…" at bounding box center [783, 180] width 477 height 31
click at [1212, 280] on div "Filters Advanced Filters Date Range 2025-06-13 2025-08-26 Today Yesterday This …" at bounding box center [784, 183] width 1516 height 227
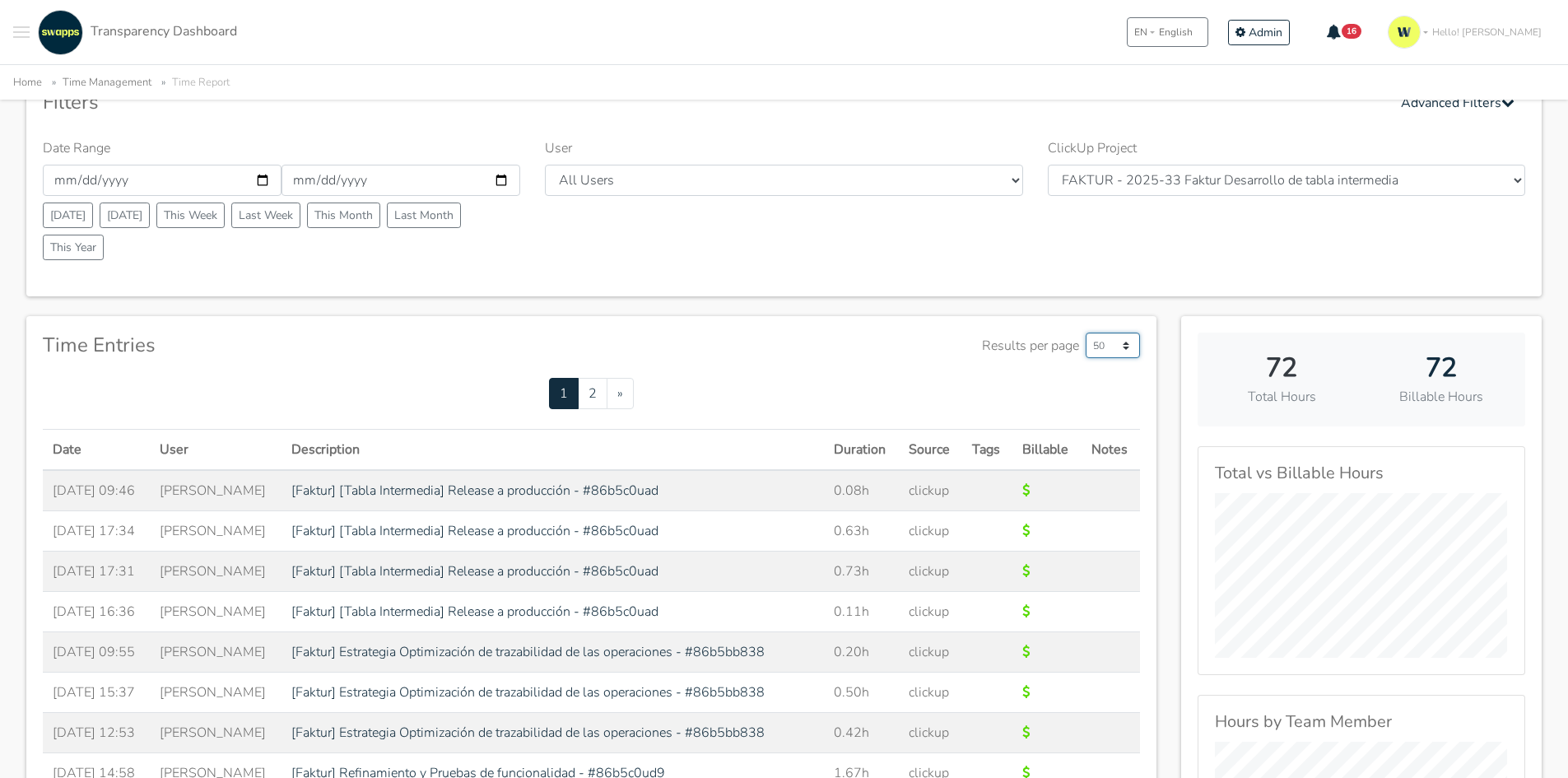
click at [1107, 343] on select "50 500 1000" at bounding box center [1113, 345] width 54 height 26
select select "1000"
click at [1086, 332] on select "50 500 1000" at bounding box center [1113, 345] width 54 height 26
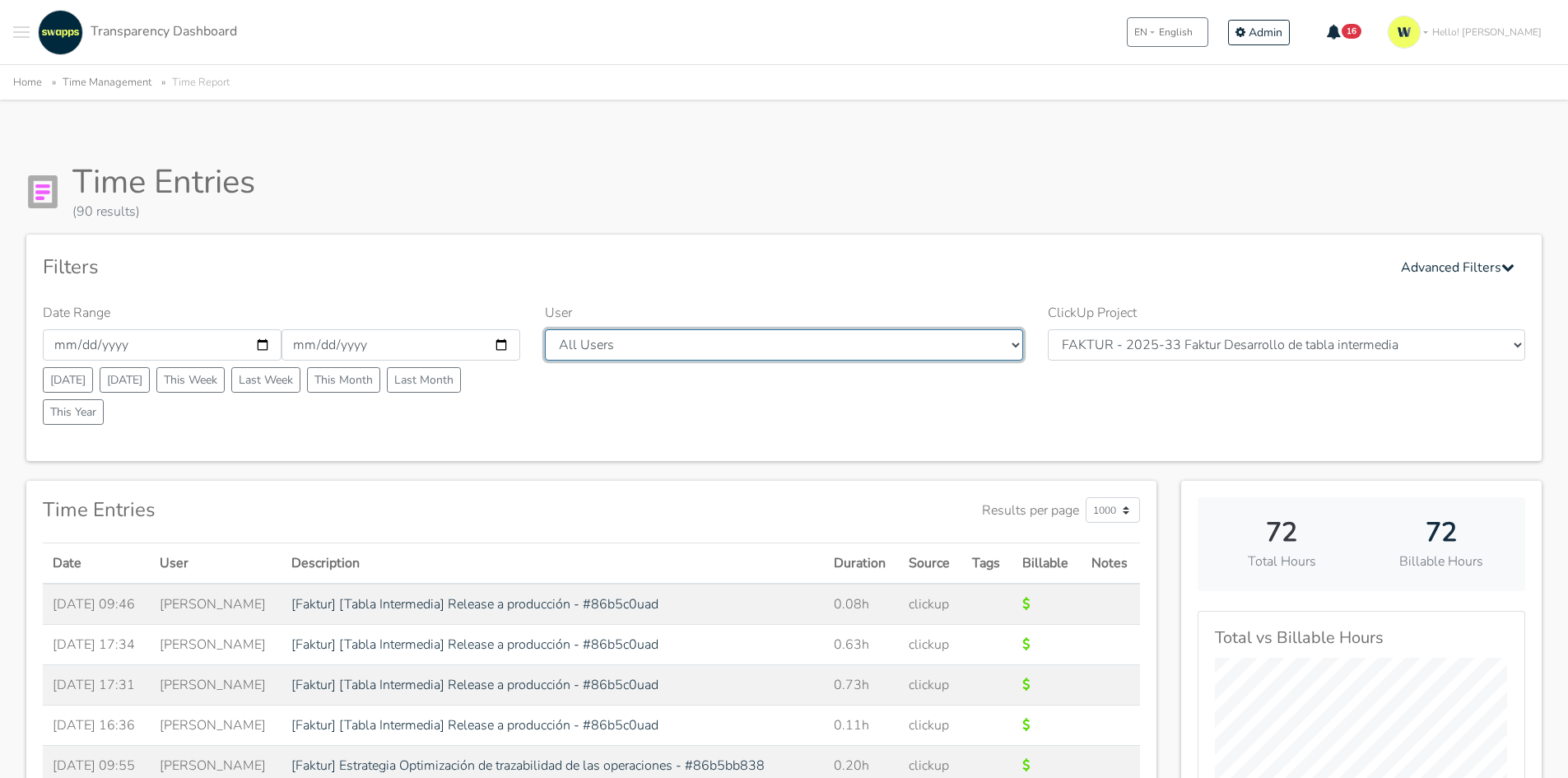
click at [627, 346] on select "All Users [PERSON_NAME] [PERSON_NAME] [GEOGRAPHIC_DATA] Swapps Tech [PERSON_NAM…" at bounding box center [783, 345] width 477 height 31
select select "23"
click at [545, 329] on select "All Users [PERSON_NAME] [PERSON_NAME] [GEOGRAPHIC_DATA] Swapps Tech [PERSON_NAM…" at bounding box center [783, 345] width 477 height 31
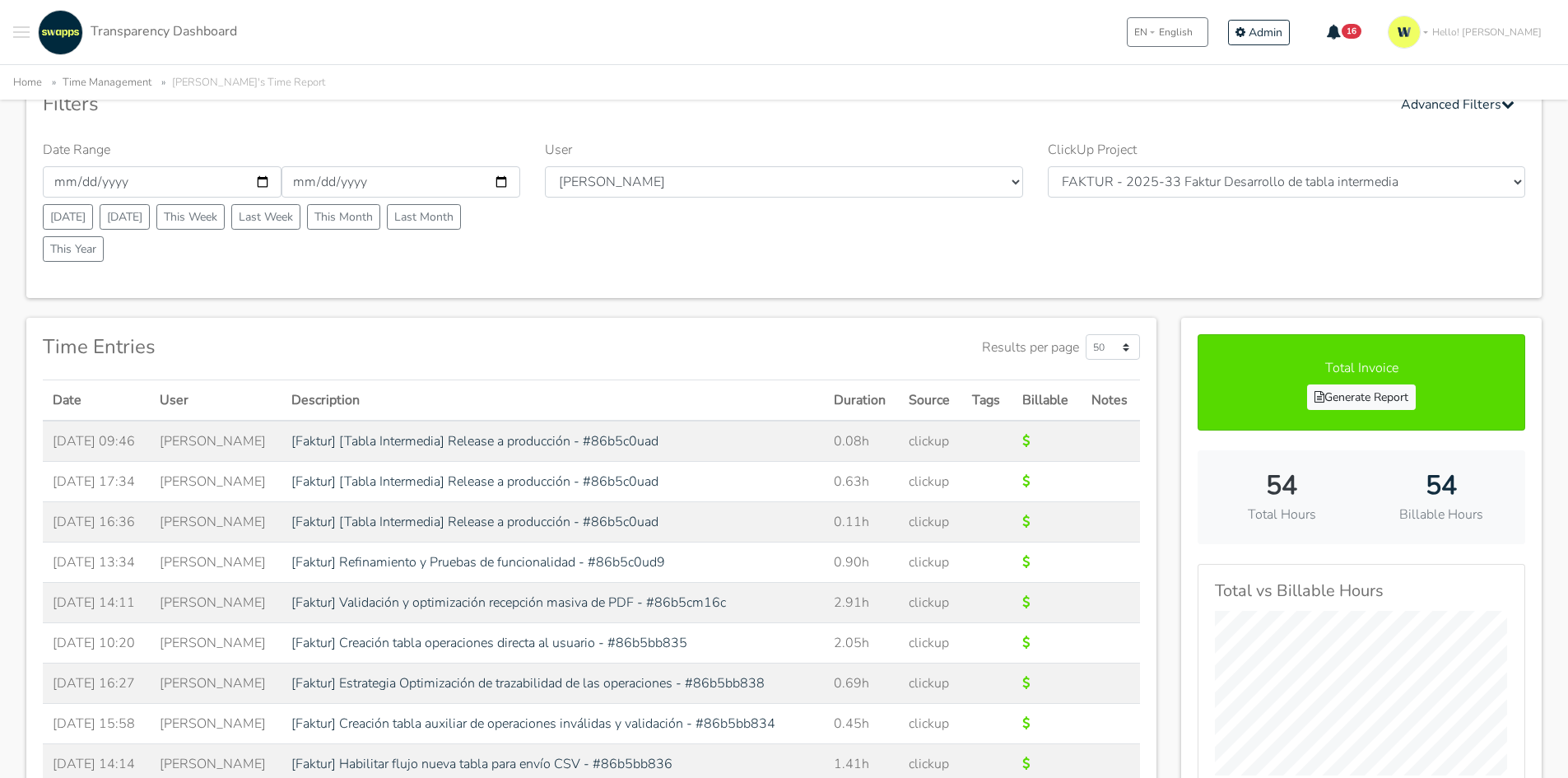
scroll to position [165, 0]
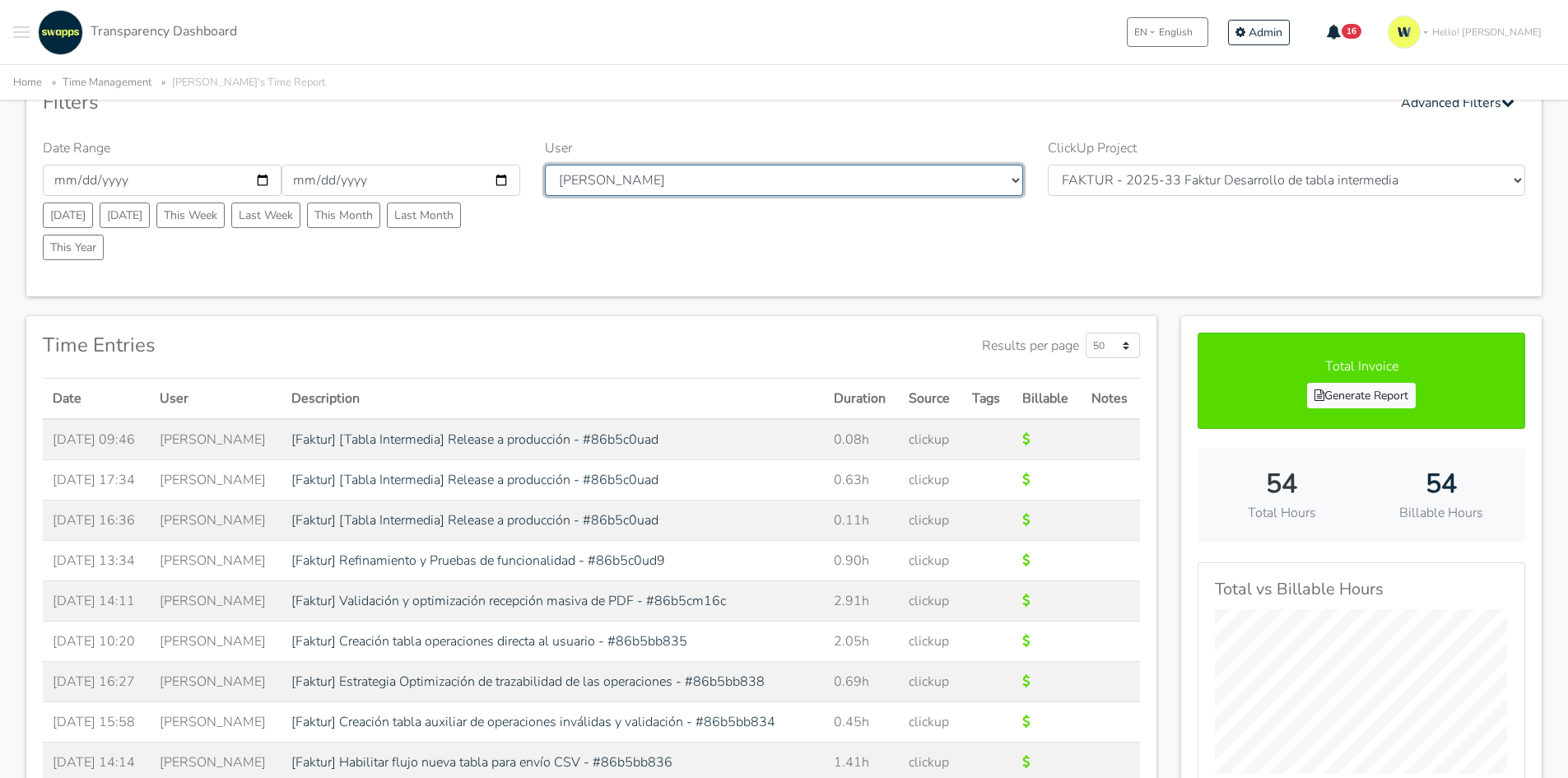
click at [640, 179] on select "All Users [PERSON_NAME] [PERSON_NAME] [GEOGRAPHIC_DATA] Swapps Tech [PERSON_NAM…" at bounding box center [783, 180] width 477 height 31
select select "33"
click at [545, 165] on select "All Users [PERSON_NAME] [PERSON_NAME] [GEOGRAPHIC_DATA] Swapps Tech [PERSON_NAM…" at bounding box center [783, 180] width 477 height 31
click at [785, 261] on div "User All Users Andres Cristian Mateo Angie Diego Swapps Tech Alejandra Tatiana …" at bounding box center [783, 202] width 502 height 129
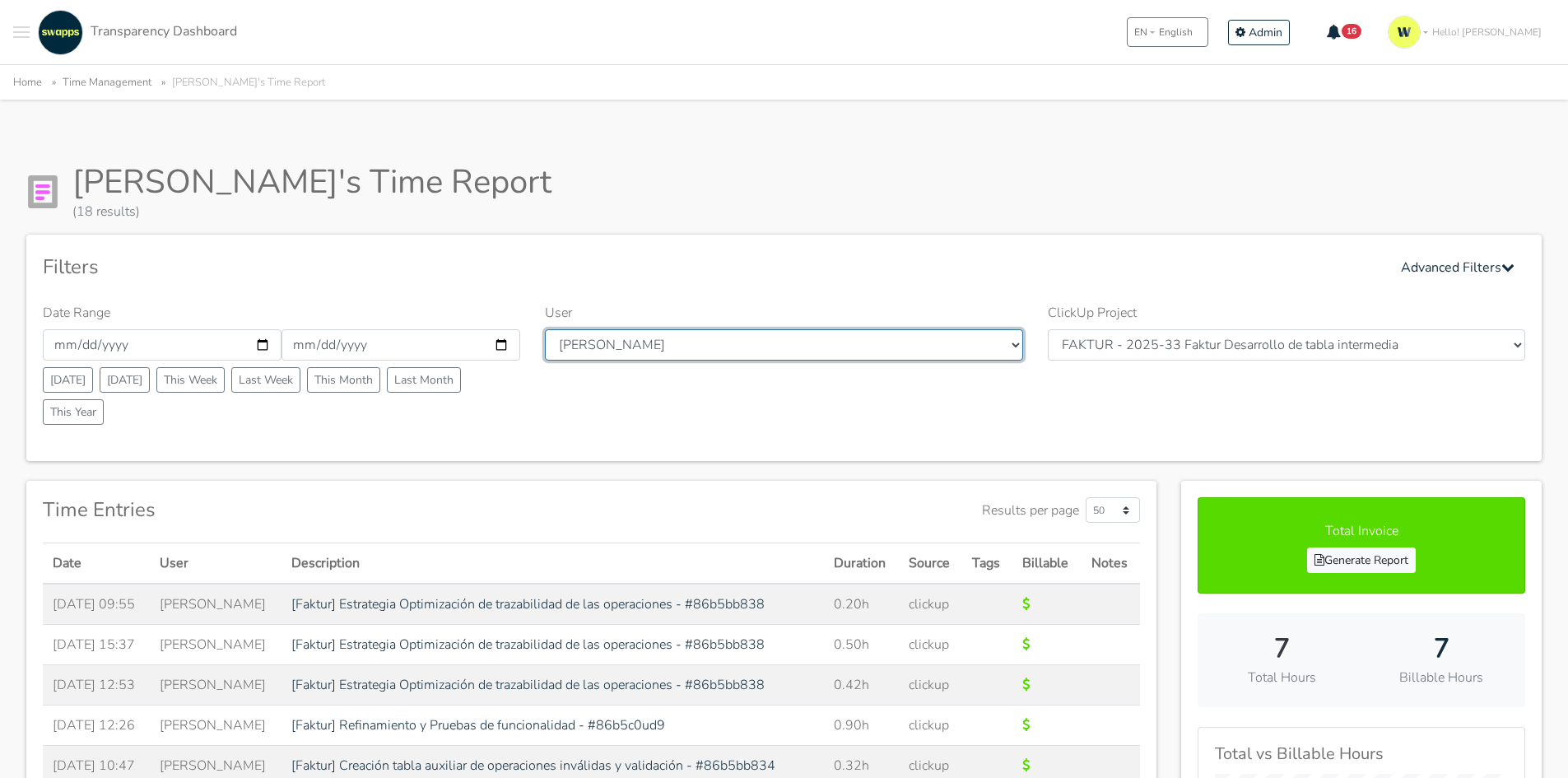
click at [605, 355] on select "All Users Andres Cristian Mateo Angie Diego Swapps Tech Alejandra Tatiana Campo…" at bounding box center [783, 345] width 477 height 31
select select "31"
click at [545, 329] on select "All Users Andres Cristian Mateo Angie Diego Swapps Tech Alejandra Tatiana Campo…" at bounding box center [783, 345] width 477 height 31
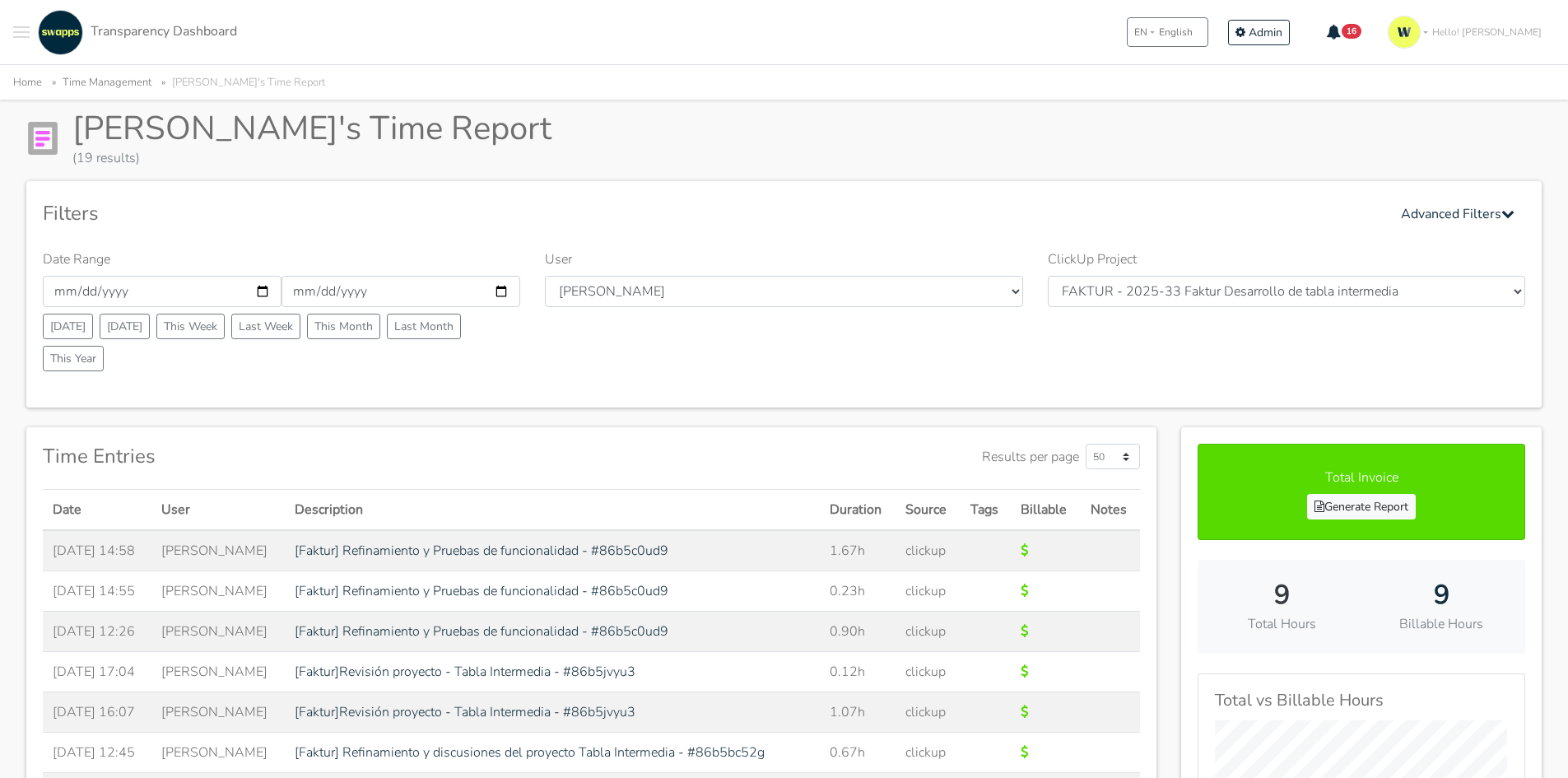
scroll to position [82, 0]
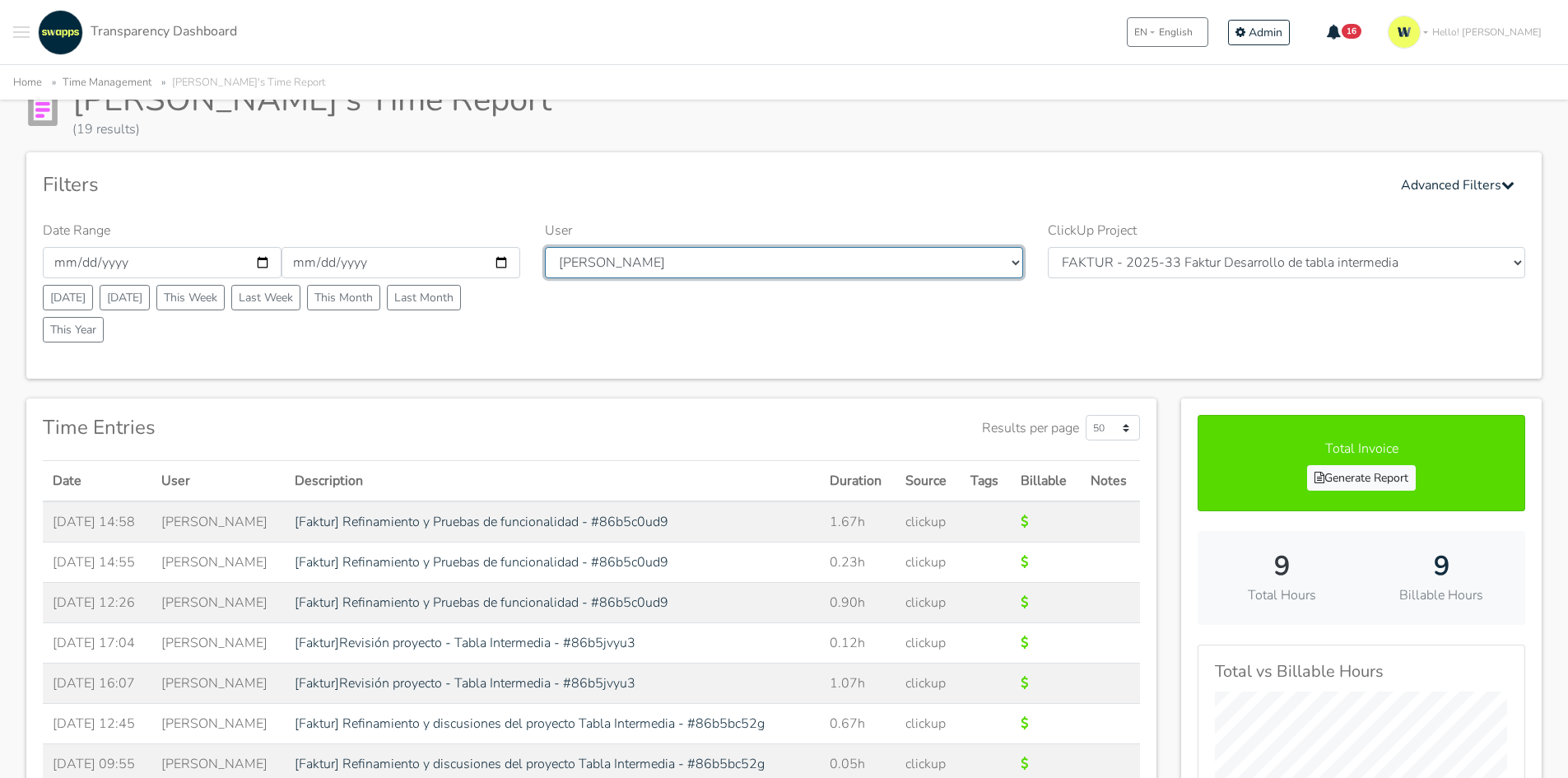
click at [753, 260] on select "All Users [PERSON_NAME] [PERSON_NAME] [GEOGRAPHIC_DATA] Swapps Tech [PERSON_NAM…" at bounding box center [783, 262] width 477 height 31
select select "40"
click at [545, 247] on select "All Users [PERSON_NAME] [PERSON_NAME] [GEOGRAPHIC_DATA] Swapps Tech [PERSON_NAM…" at bounding box center [783, 262] width 477 height 31
